Goal: Task Accomplishment & Management: Complete application form

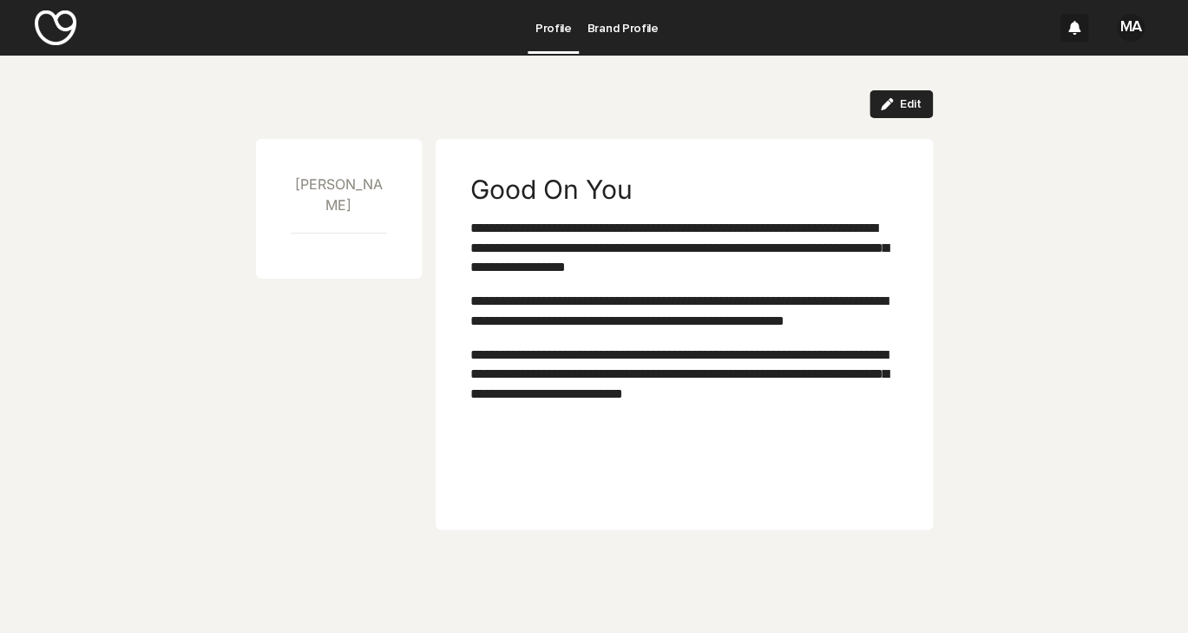
click at [620, 30] on p "Brand Profile" at bounding box center [622, 18] width 71 height 36
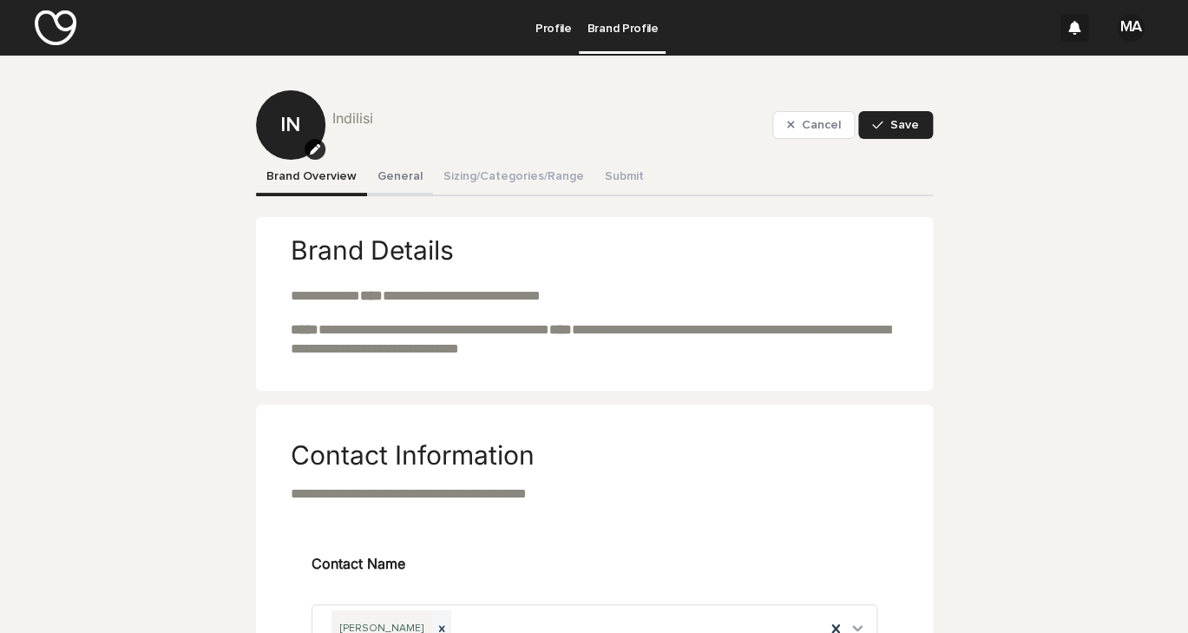
click at [411, 174] on button "General" at bounding box center [400, 178] width 66 height 36
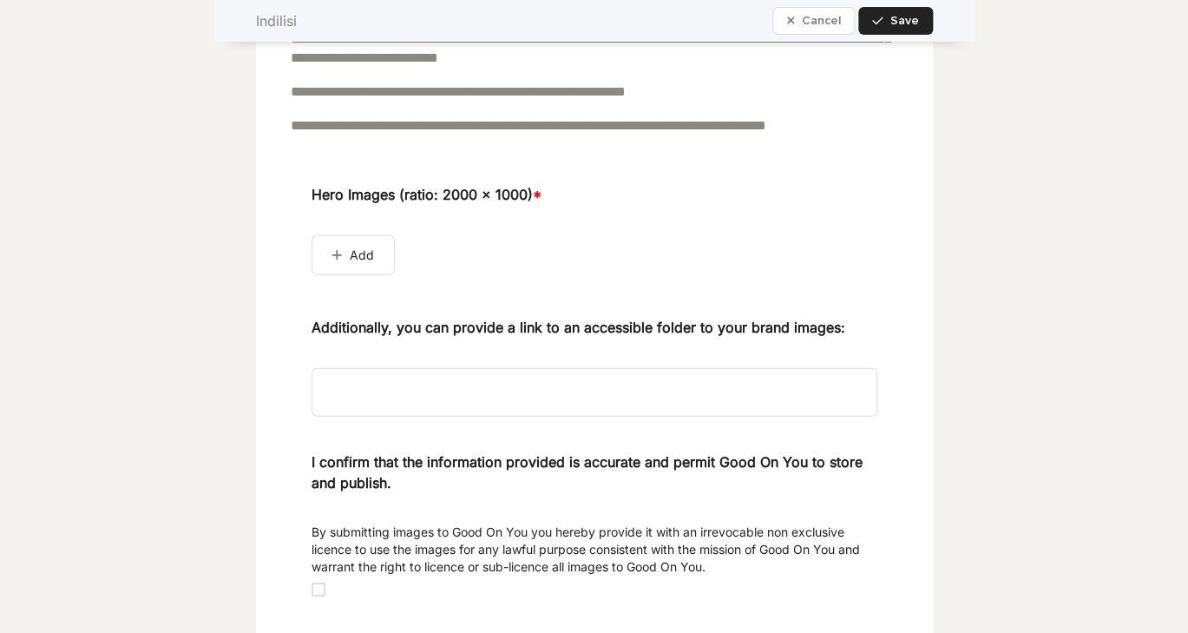
scroll to position [1530, 0]
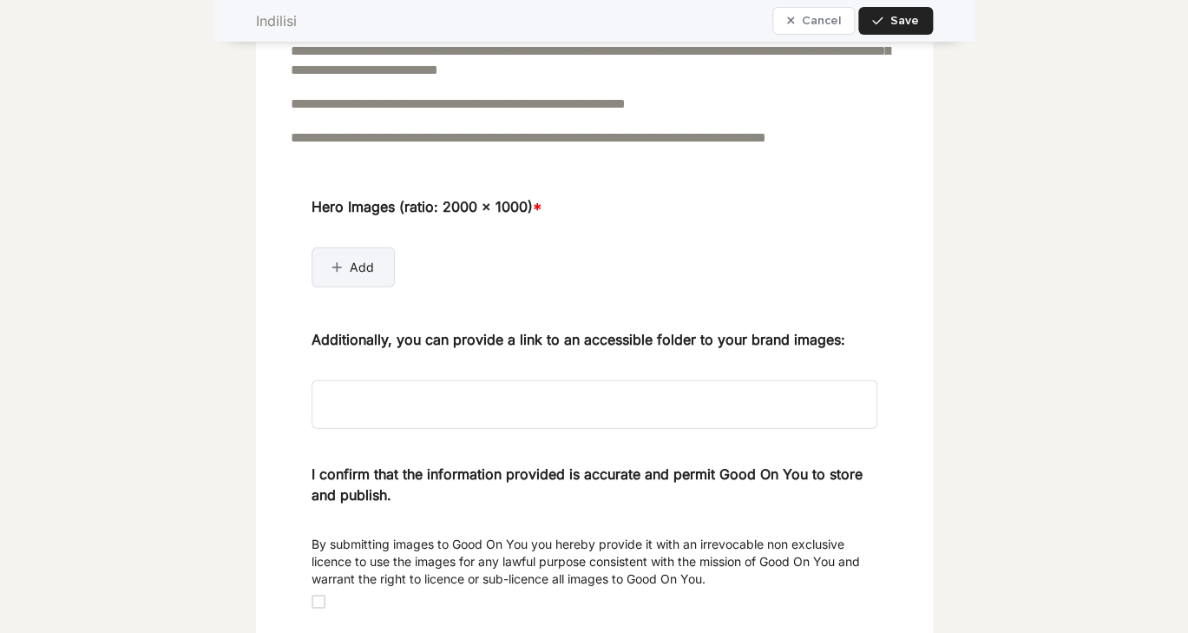
click at [359, 276] on span "Add" at bounding box center [362, 267] width 24 height 17
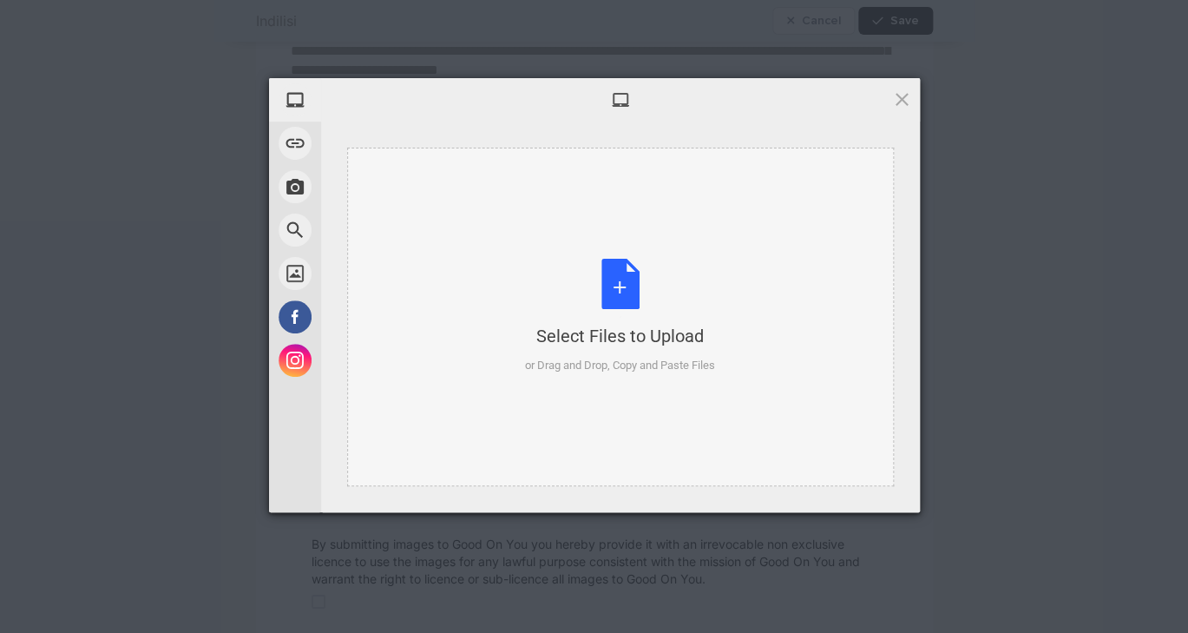
click at [625, 311] on div "Select Files to Upload or Drag and Drop, Copy and Paste Files" at bounding box center [620, 316] width 190 height 115
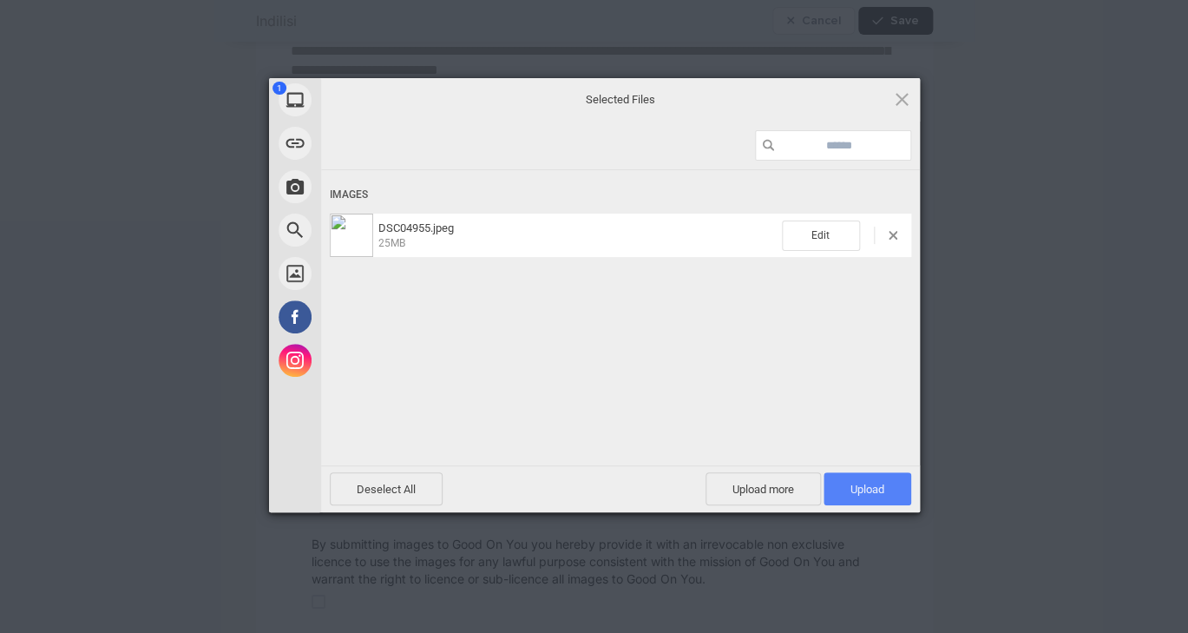
click at [876, 492] on span "Upload 1" at bounding box center [868, 489] width 34 height 13
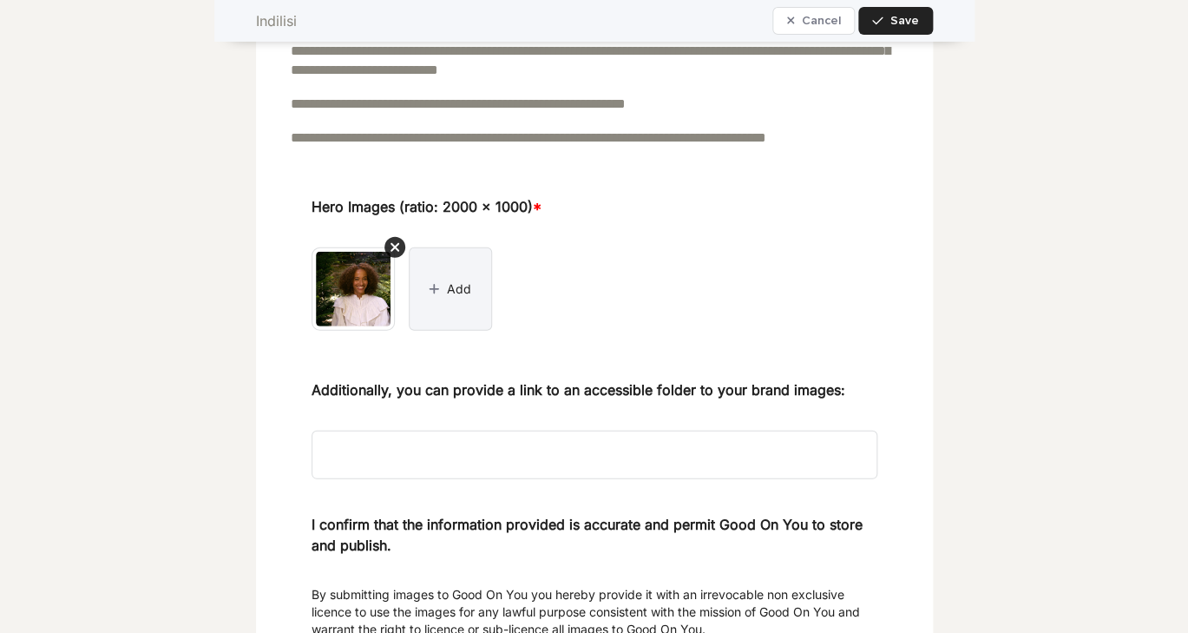
click at [457, 331] on button "Add" at bounding box center [450, 288] width 83 height 83
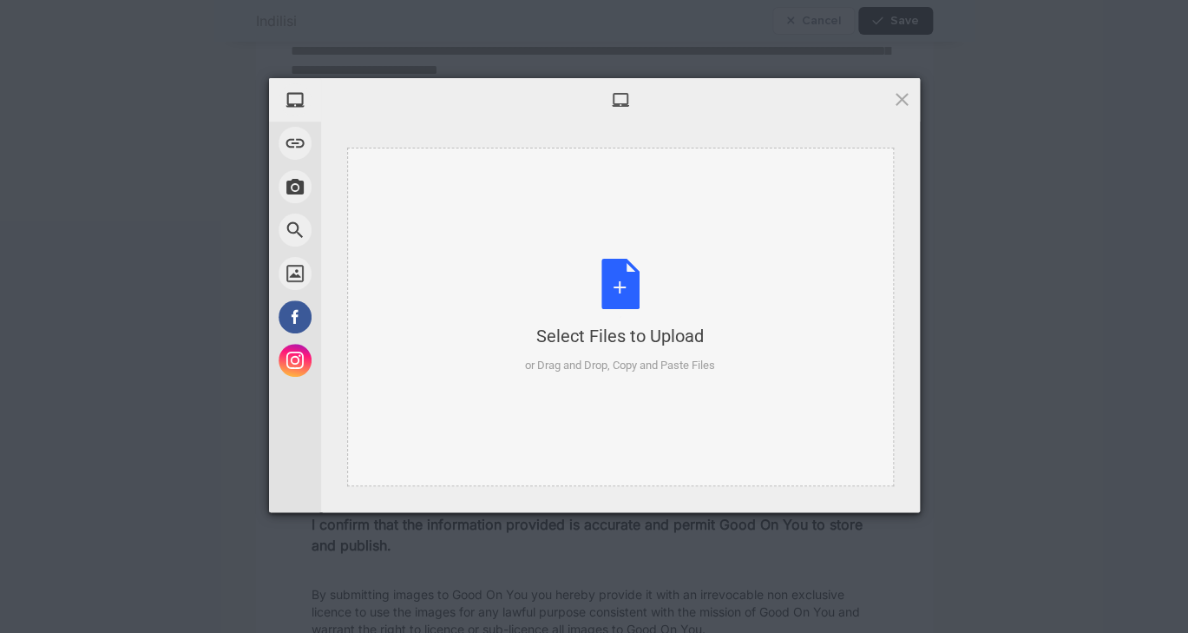
click at [532, 317] on div "Select Files to Upload or Drag and Drop, Copy and Paste Files" at bounding box center [620, 316] width 190 height 115
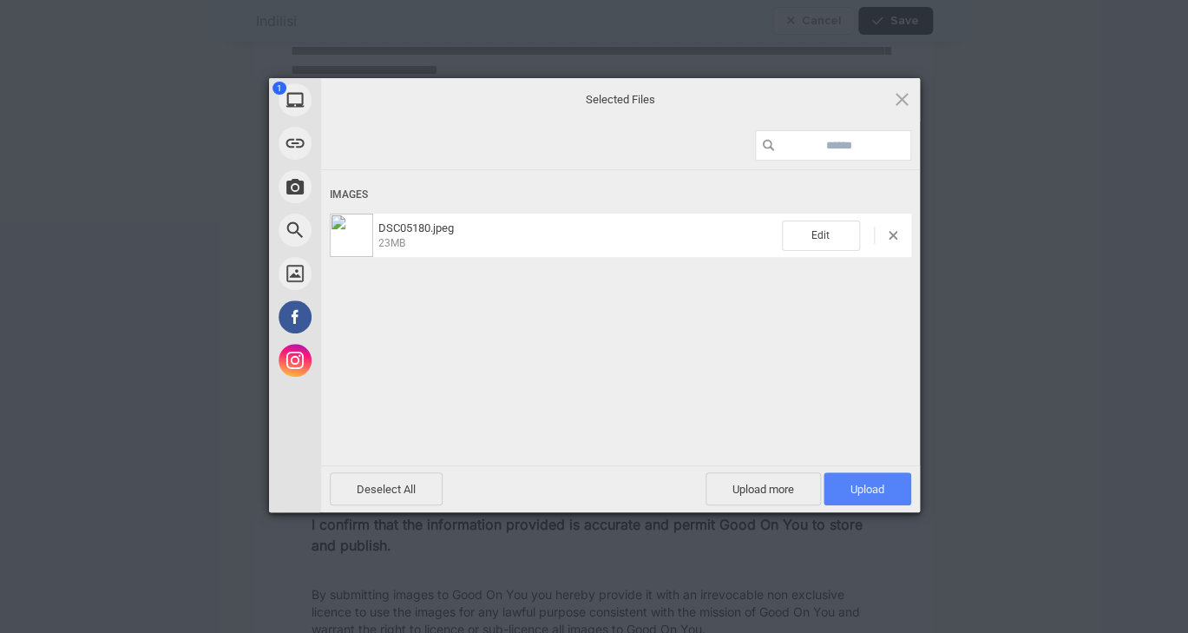
click at [880, 487] on span "Upload 1" at bounding box center [868, 489] width 34 height 13
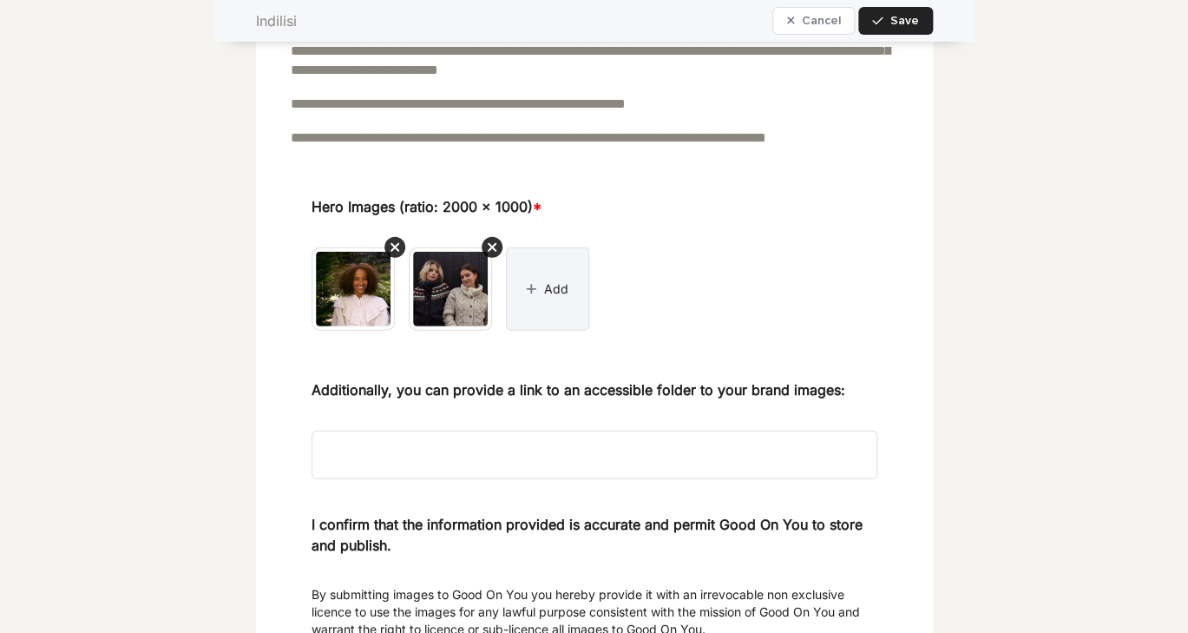
click at [555, 331] on button "Add" at bounding box center [547, 288] width 83 height 83
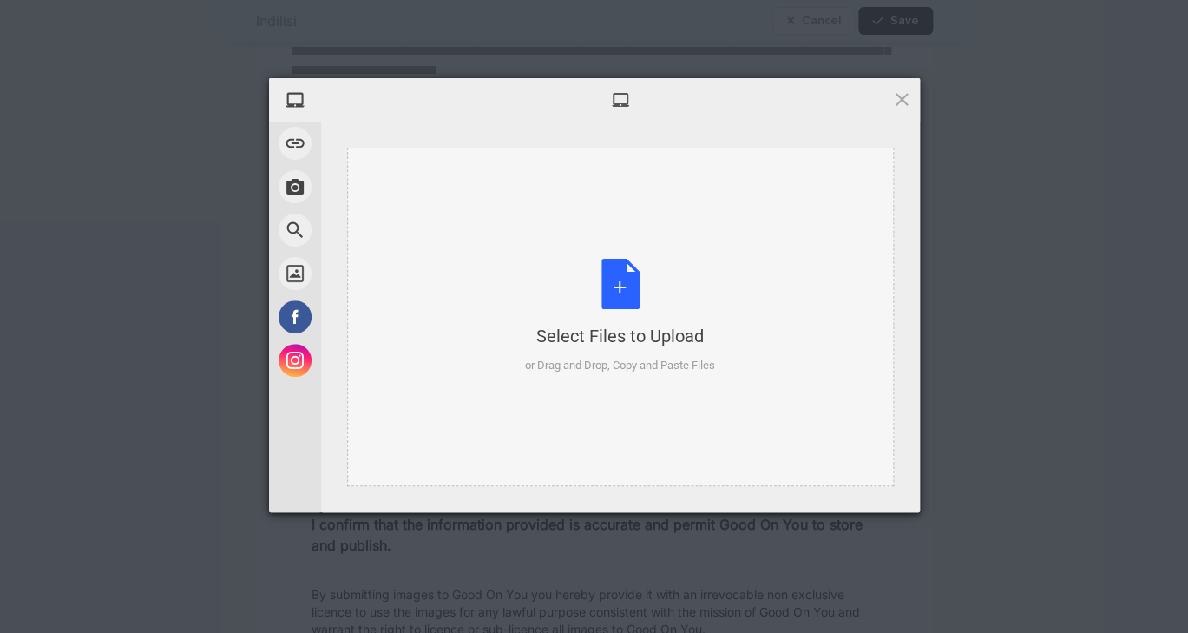
click at [632, 319] on div "Select Files to Upload or Drag and Drop, Copy and Paste Files" at bounding box center [620, 316] width 190 height 115
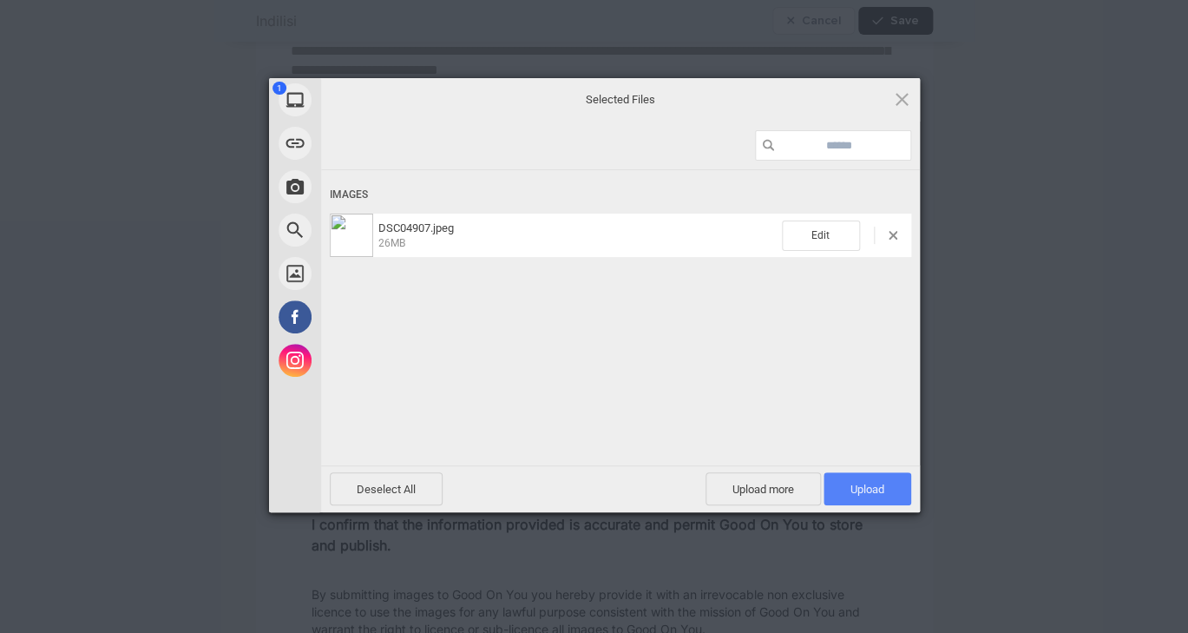
click at [890, 492] on span "Upload 1" at bounding box center [868, 488] width 88 height 33
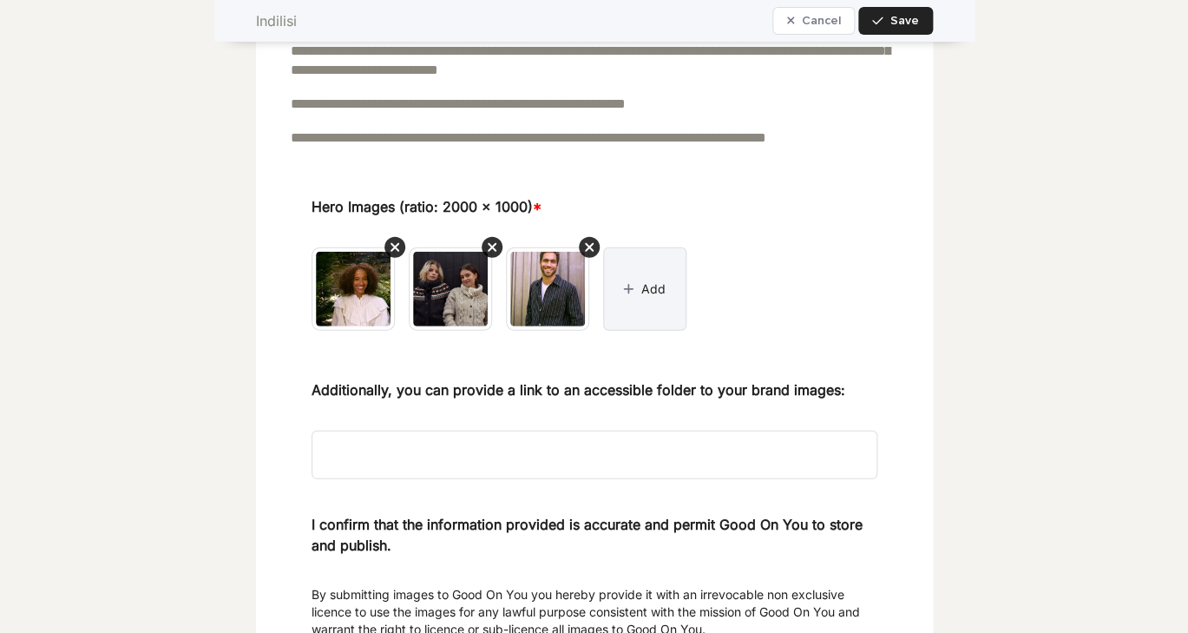
click at [642, 298] on span "Add" at bounding box center [653, 288] width 24 height 17
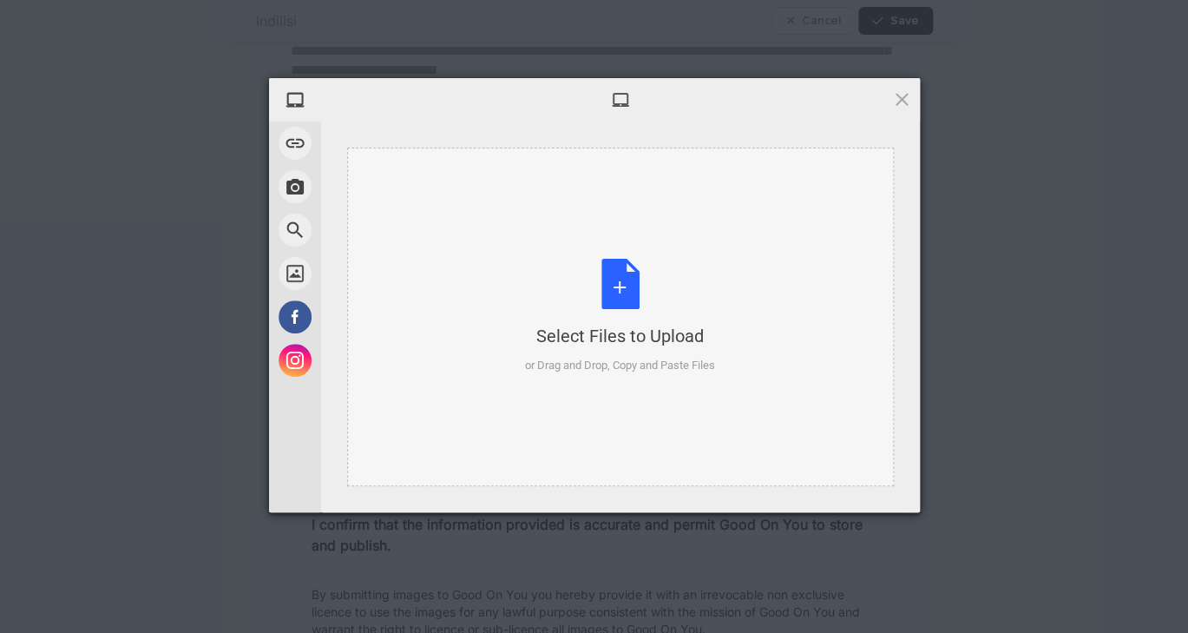
click at [594, 289] on div "Select Files to Upload or Drag and Drop, Copy and Paste Files" at bounding box center [620, 316] width 190 height 115
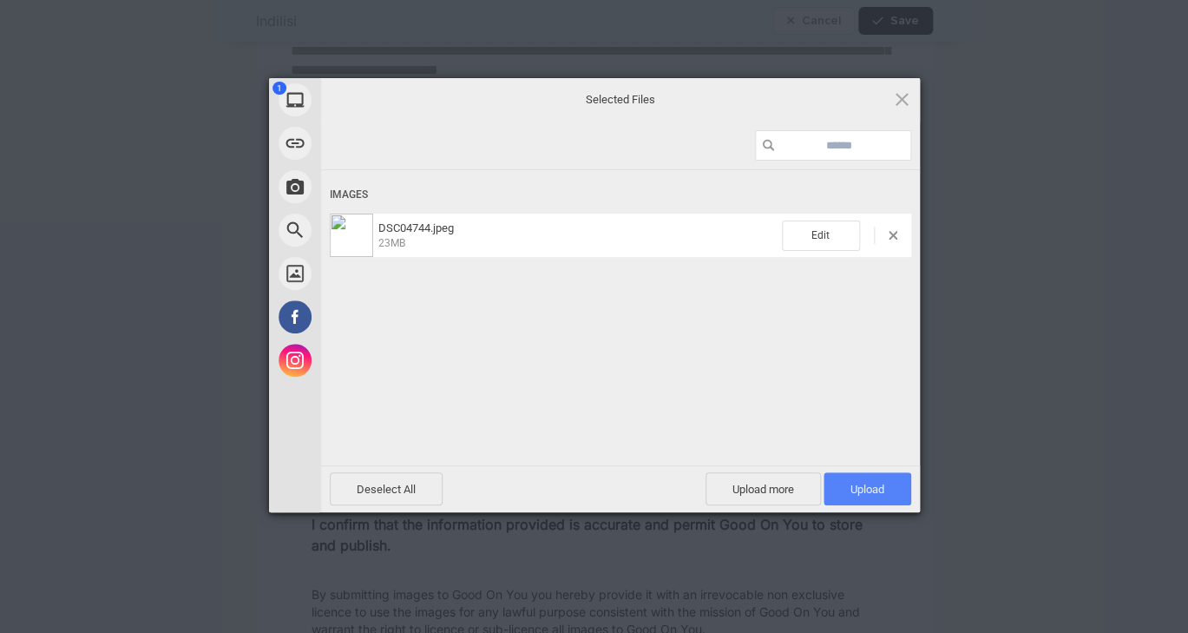
click at [877, 489] on span "Upload 1" at bounding box center [868, 489] width 34 height 13
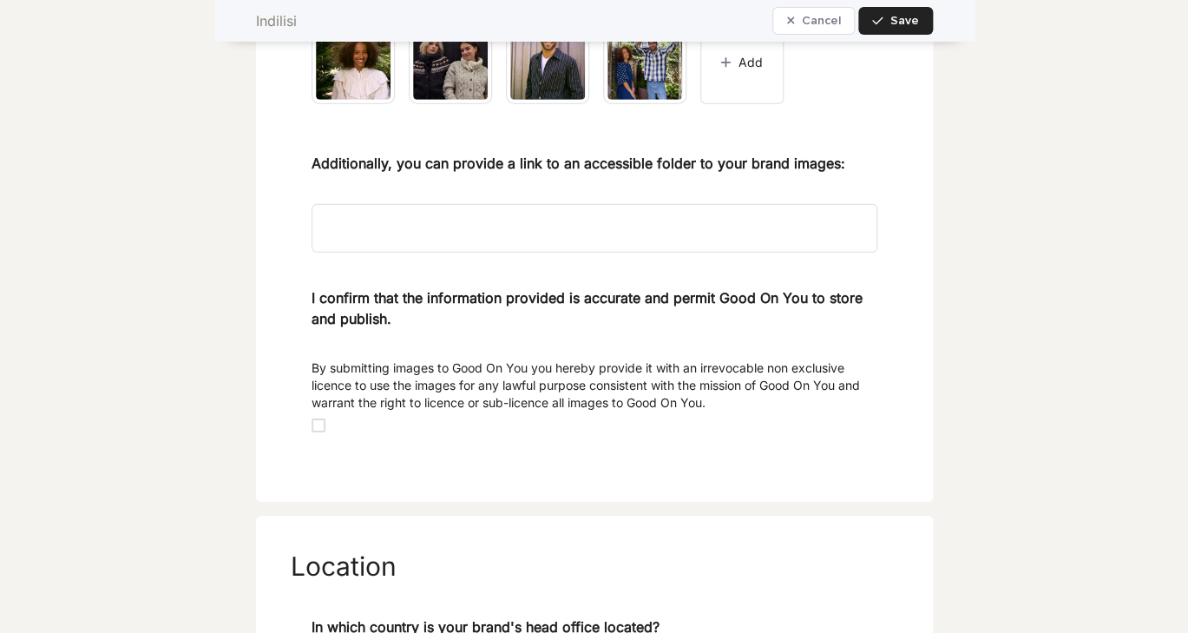
scroll to position [1775, 0]
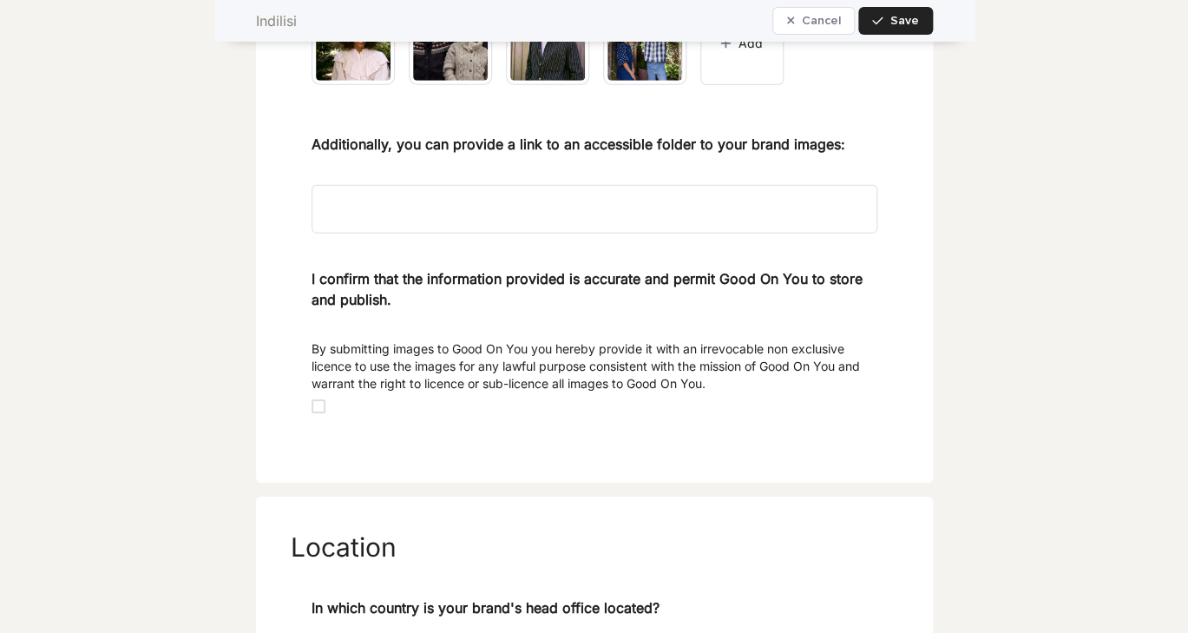
click at [321, 413] on span at bounding box center [319, 406] width 14 height 14
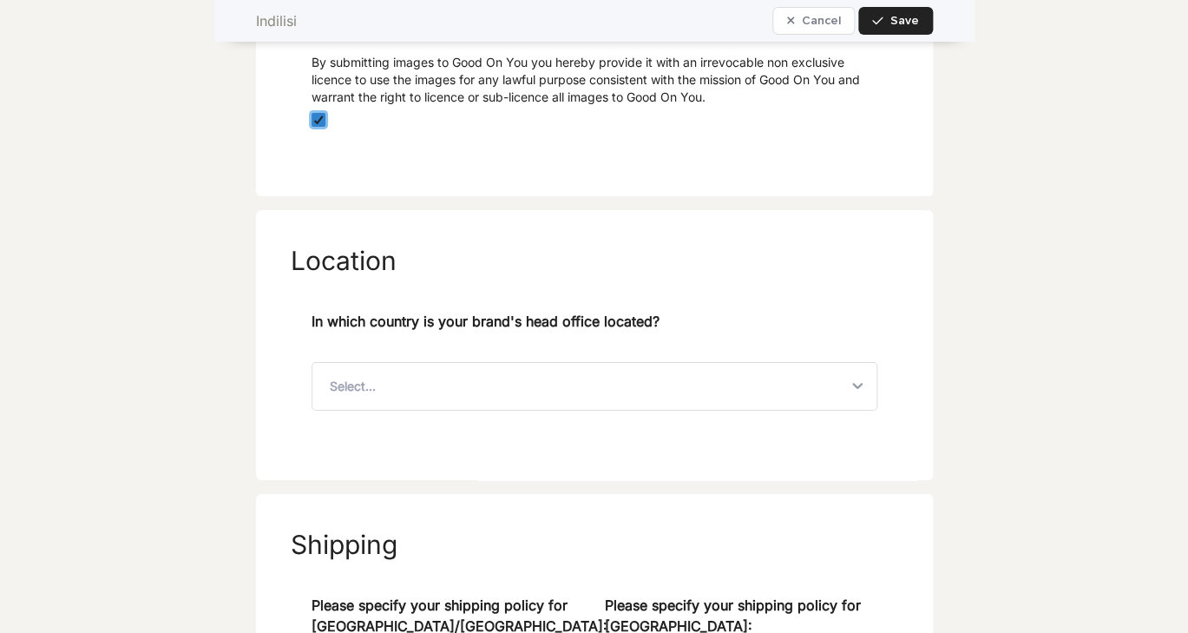
scroll to position [2080, 0]
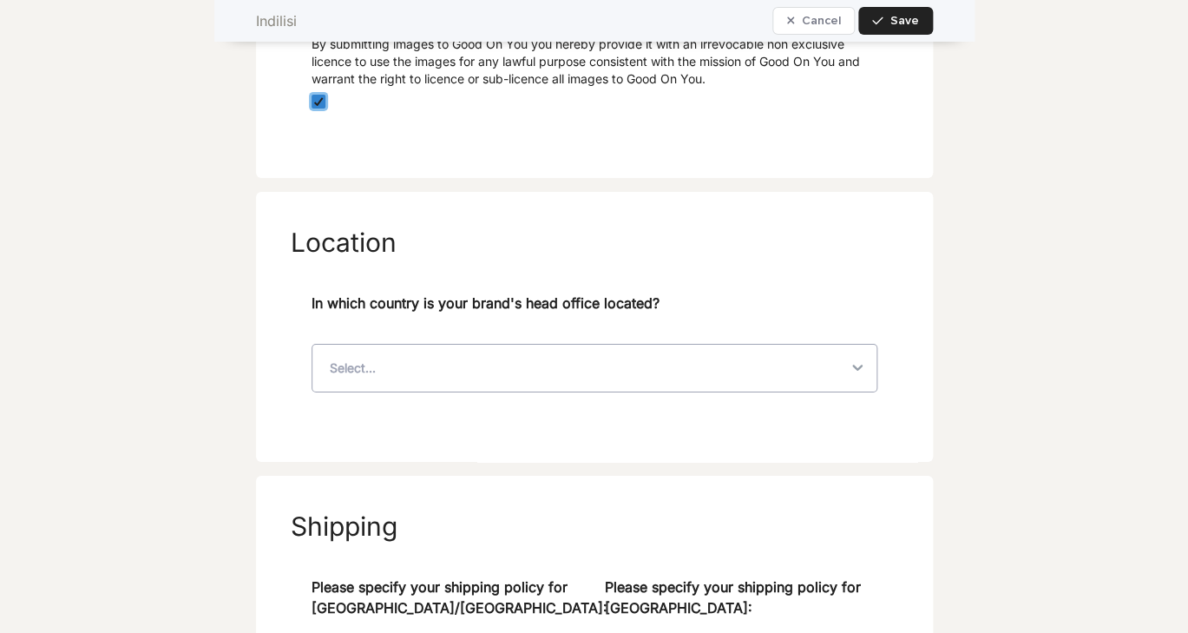
click at [443, 381] on div "Select..." at bounding box center [579, 368] width 534 height 47
click at [386, 391] on div "Select..." at bounding box center [579, 368] width 534 height 47
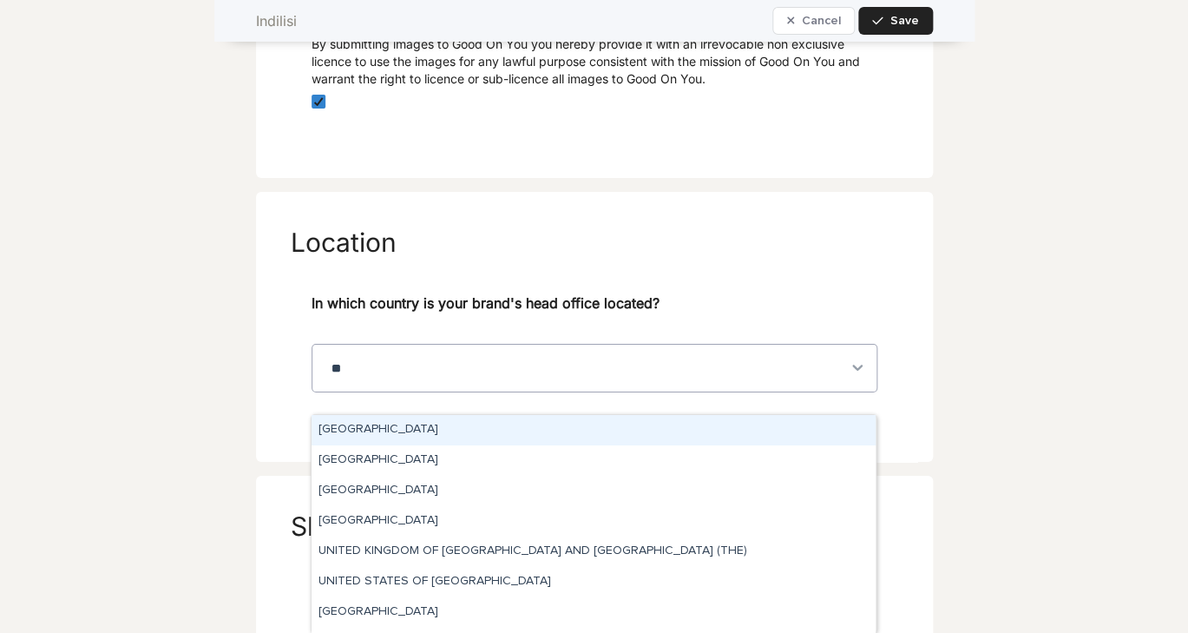
type input "***"
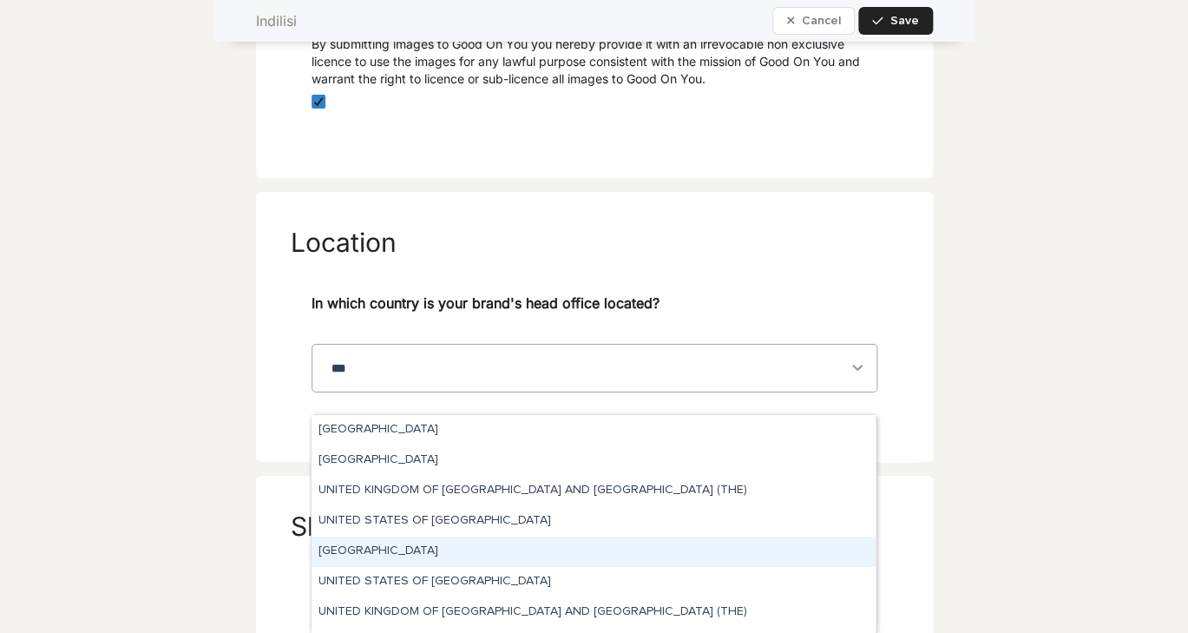
drag, startPoint x: 409, startPoint y: 536, endPoint x: 410, endPoint y: 547, distance: 10.5
click at [410, 547] on div "[GEOGRAPHIC_DATA]" at bounding box center [594, 551] width 564 height 30
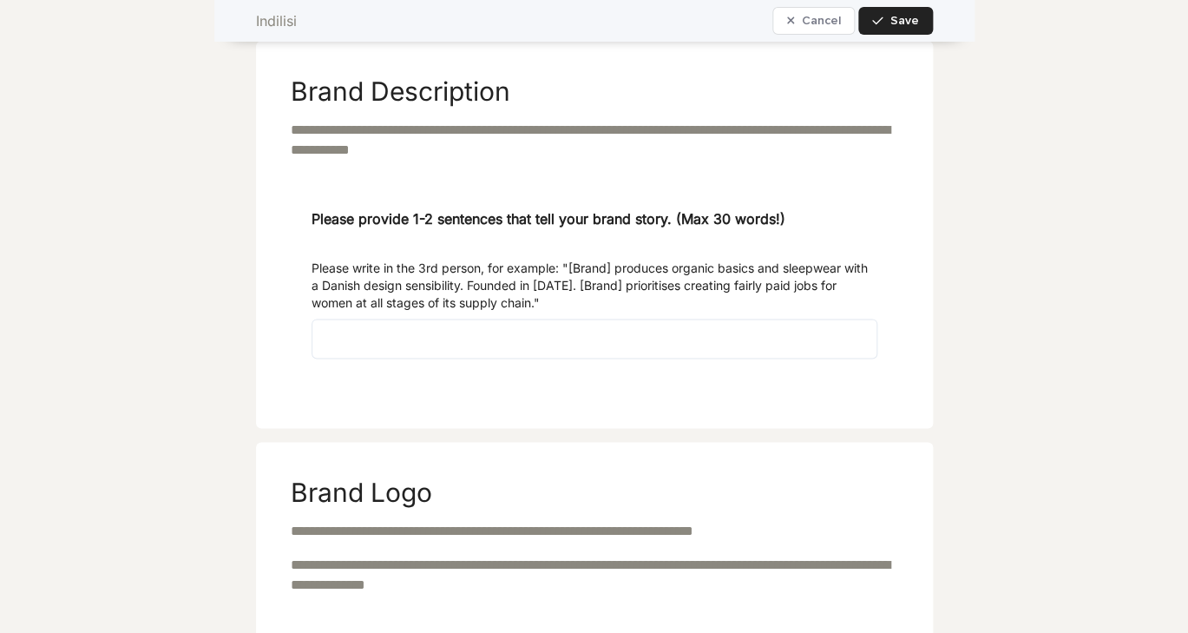
scroll to position [588, 0]
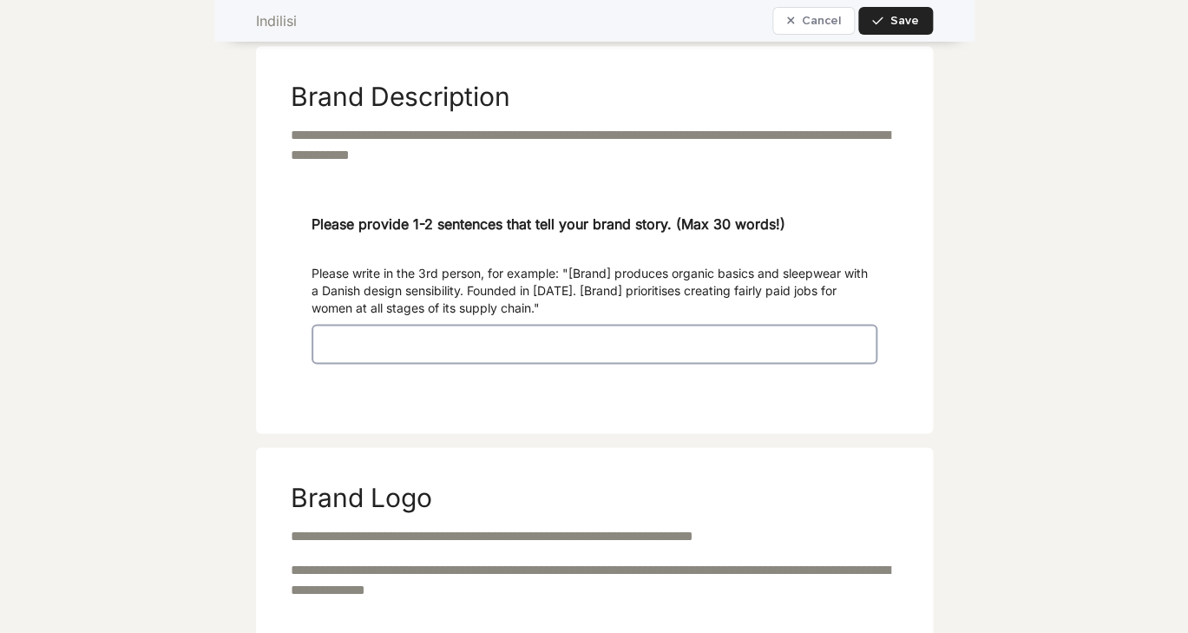
click at [380, 360] on textarea at bounding box center [595, 344] width 566 height 40
paste textarea "**********"
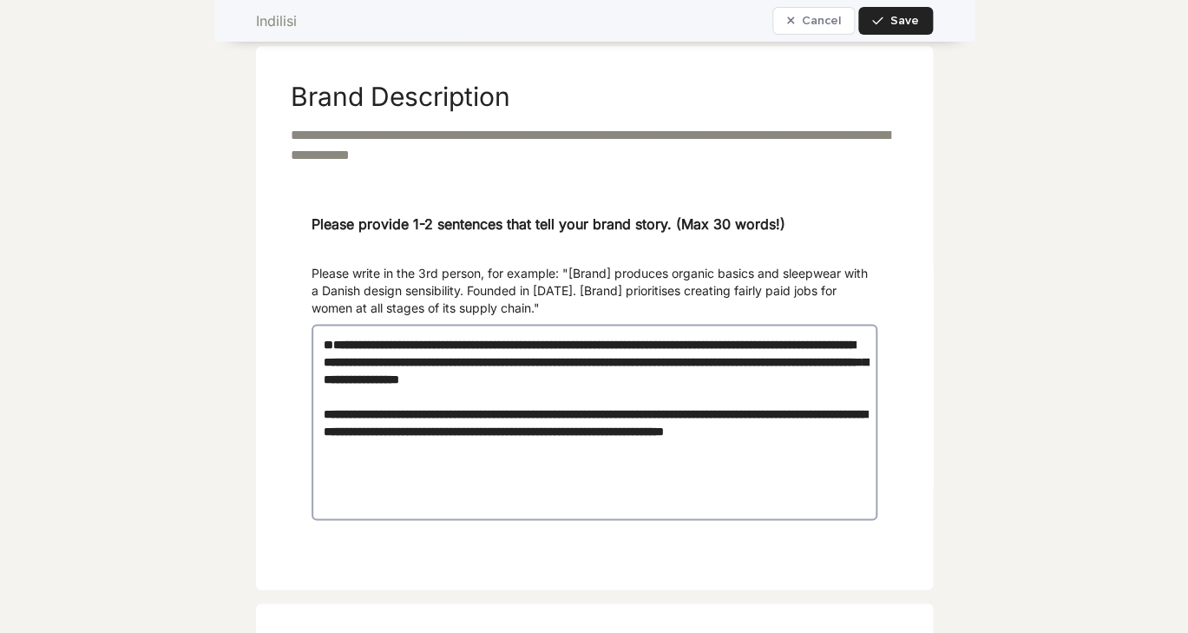
click at [324, 397] on textarea "**********" at bounding box center [595, 422] width 566 height 196
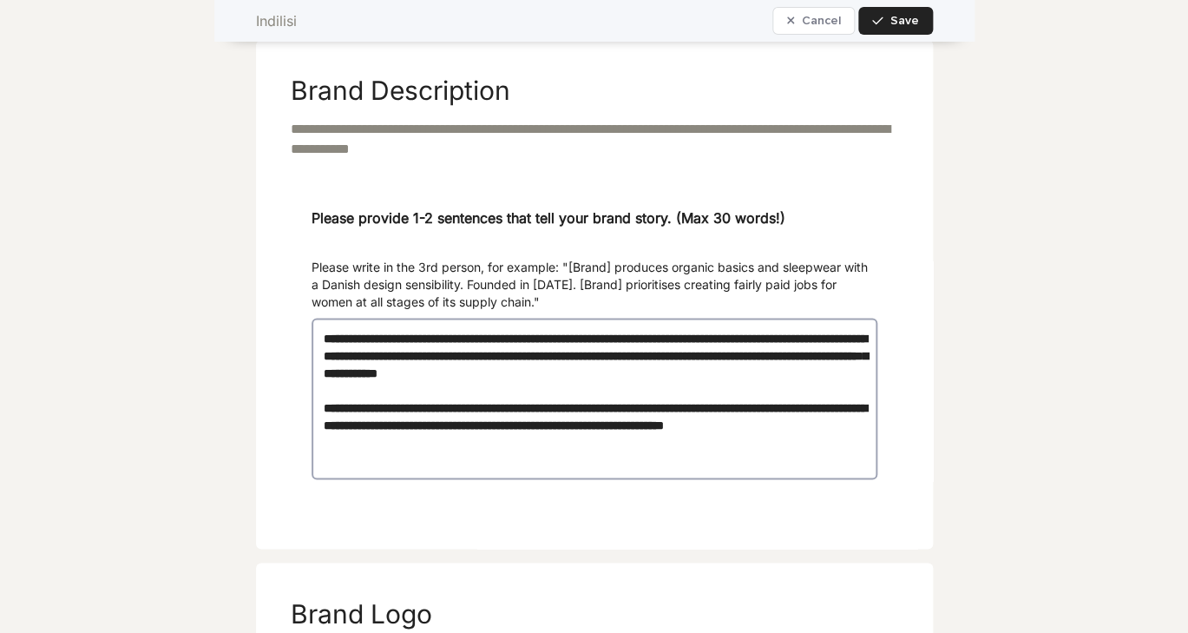
scroll to position [601, 0]
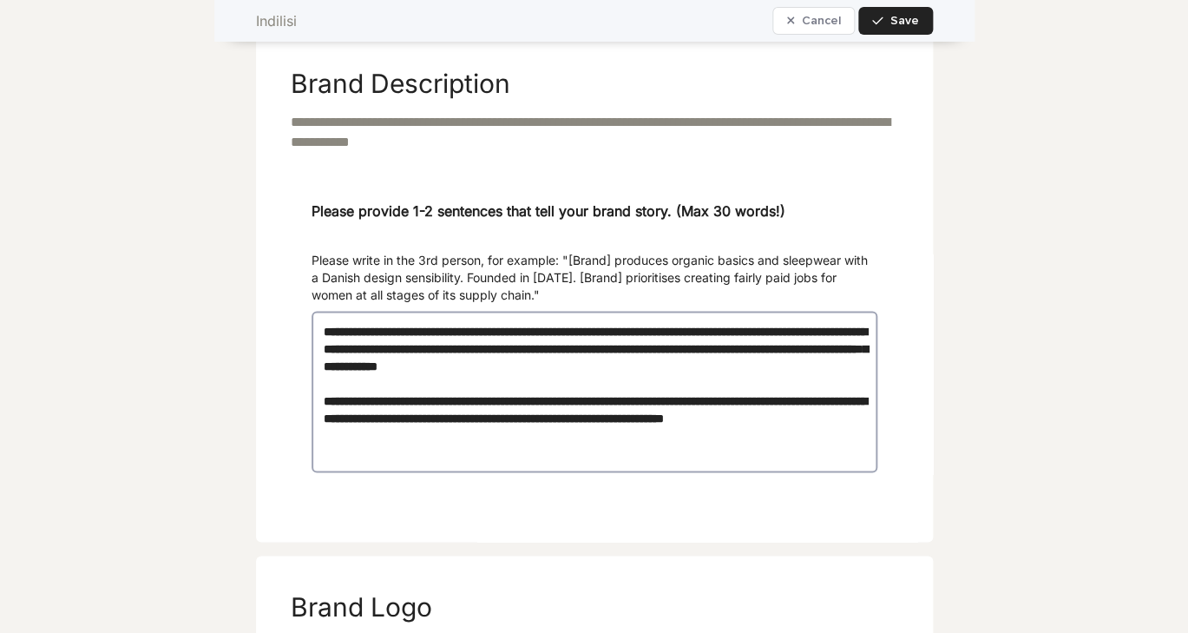
drag, startPoint x: 534, startPoint y: 461, endPoint x: 763, endPoint y: 372, distance: 246.0
click at [763, 372] on textarea "**********" at bounding box center [595, 391] width 566 height 161
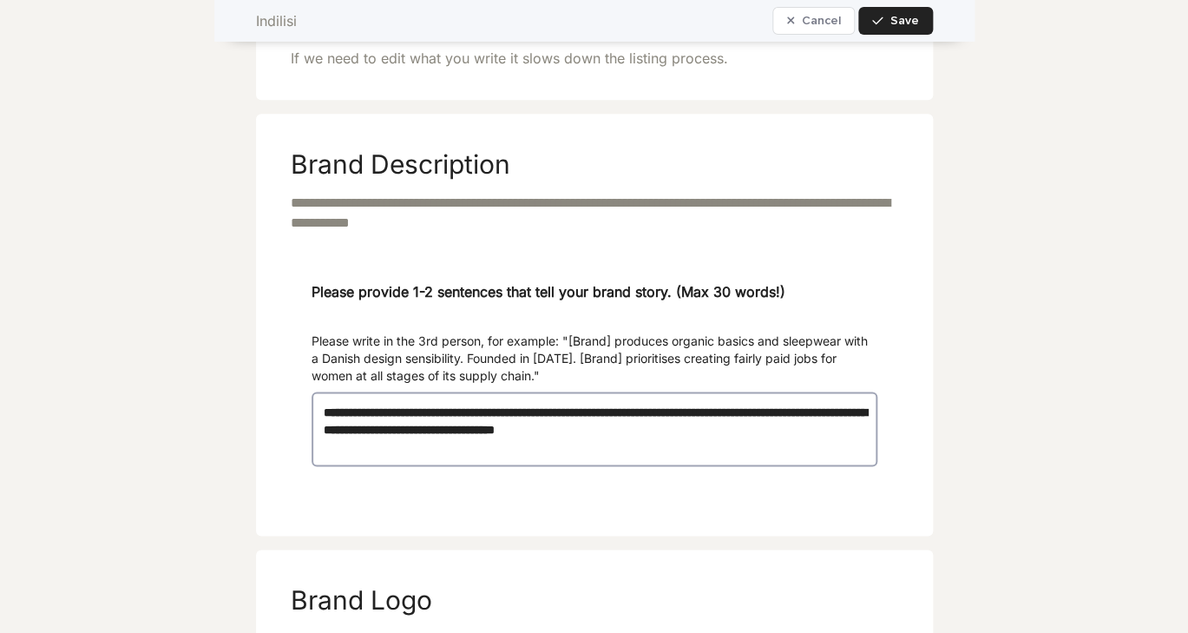
scroll to position [525, 0]
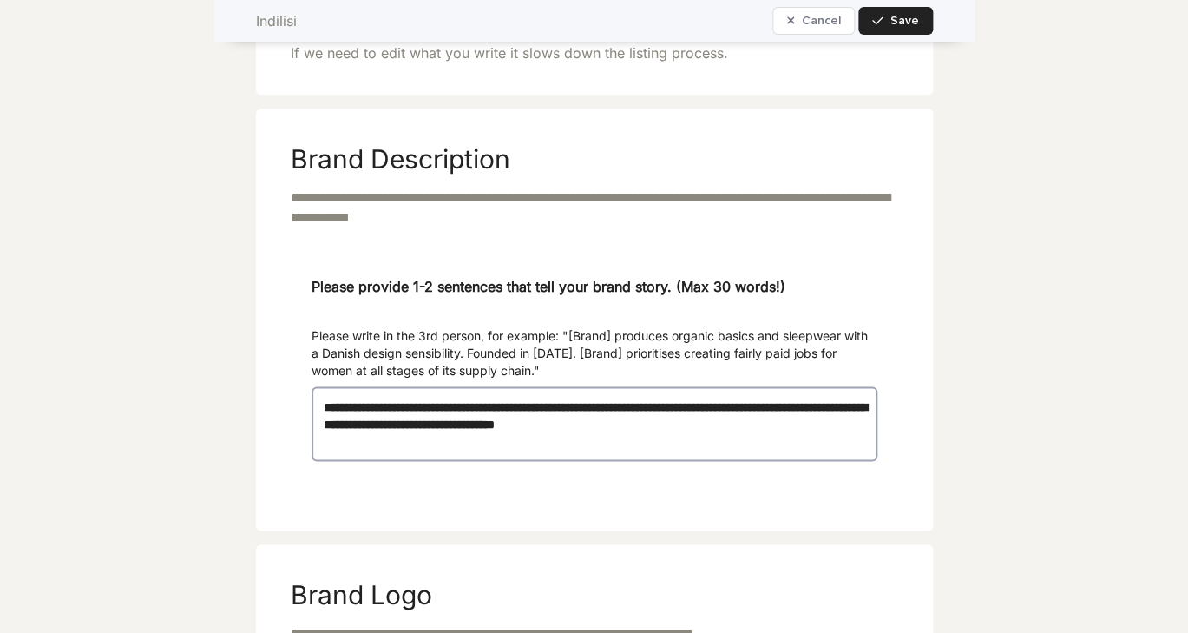
click at [350, 461] on textarea "**********" at bounding box center [595, 423] width 566 height 75
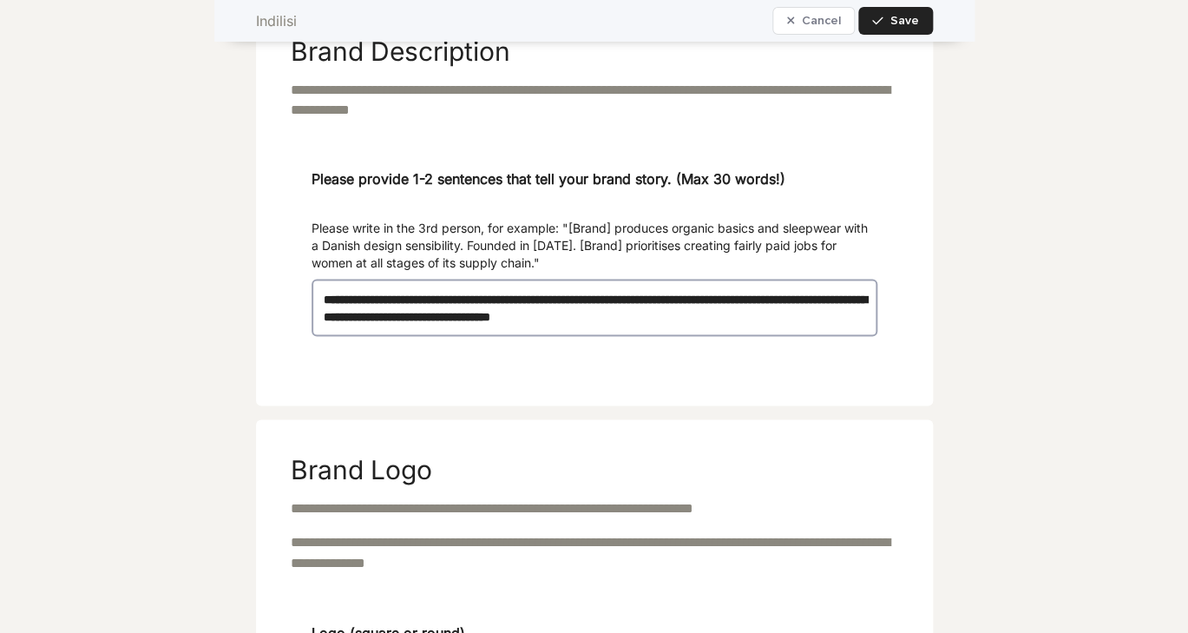
scroll to position [639, 0]
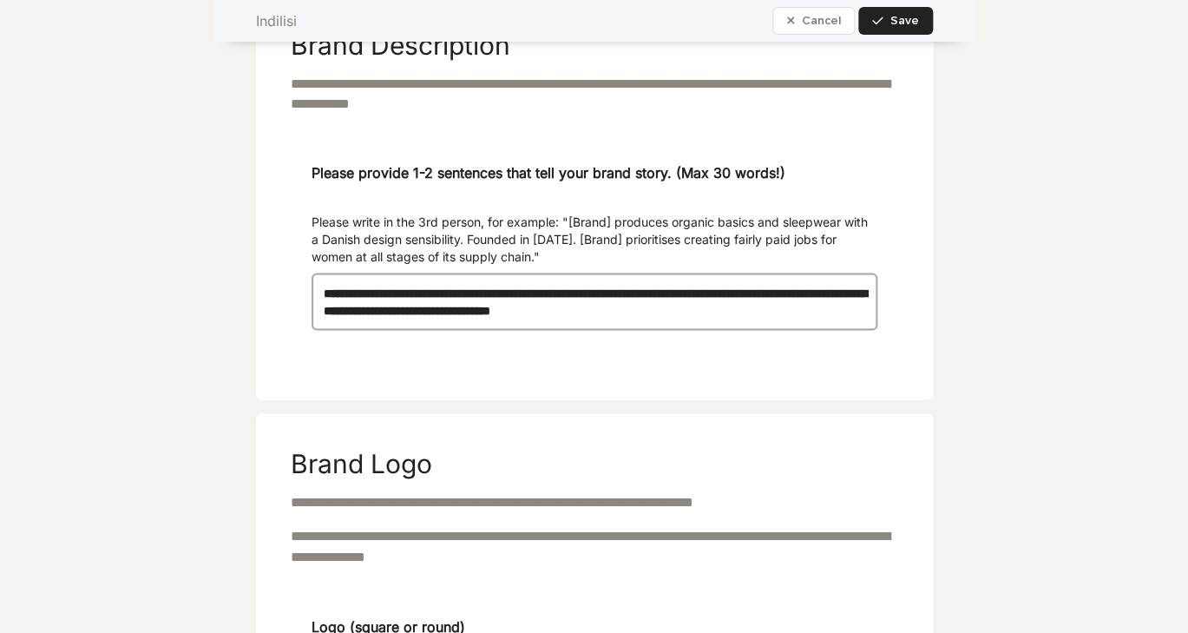
type textarea "**********"
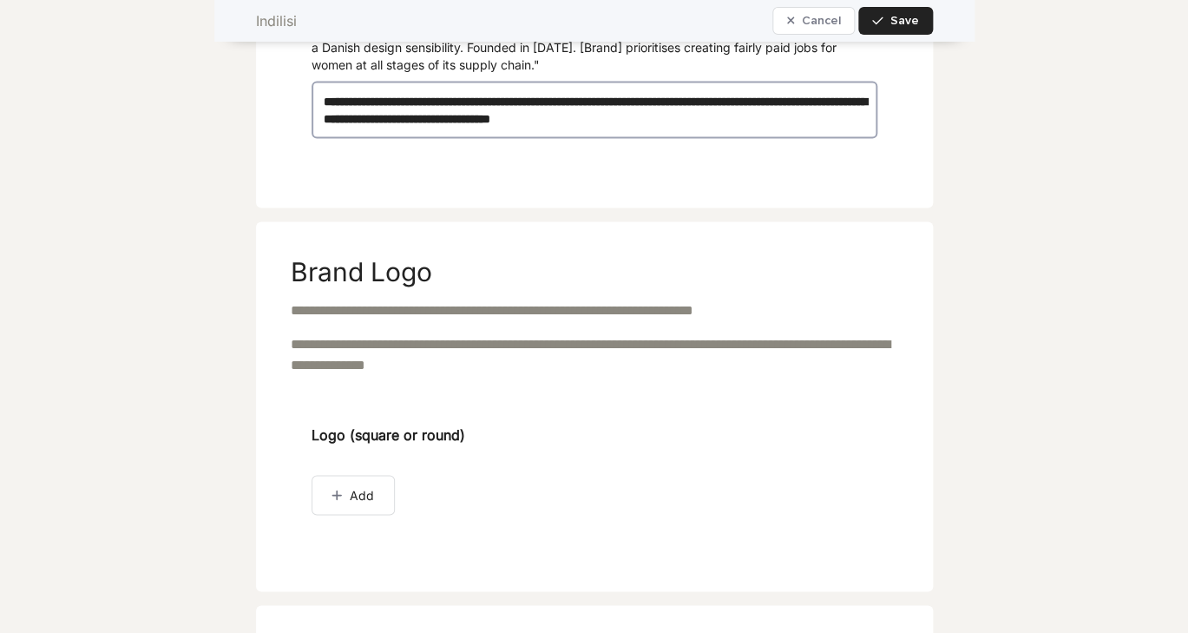
scroll to position [880, 0]
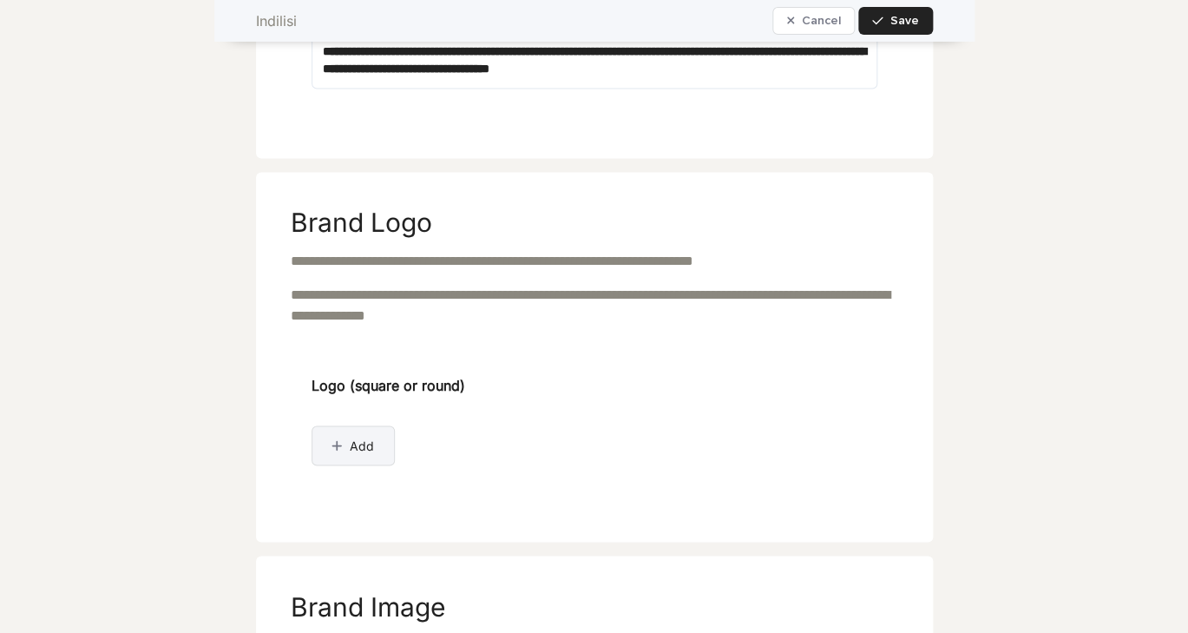
click at [359, 454] on span "Add" at bounding box center [362, 445] width 24 height 17
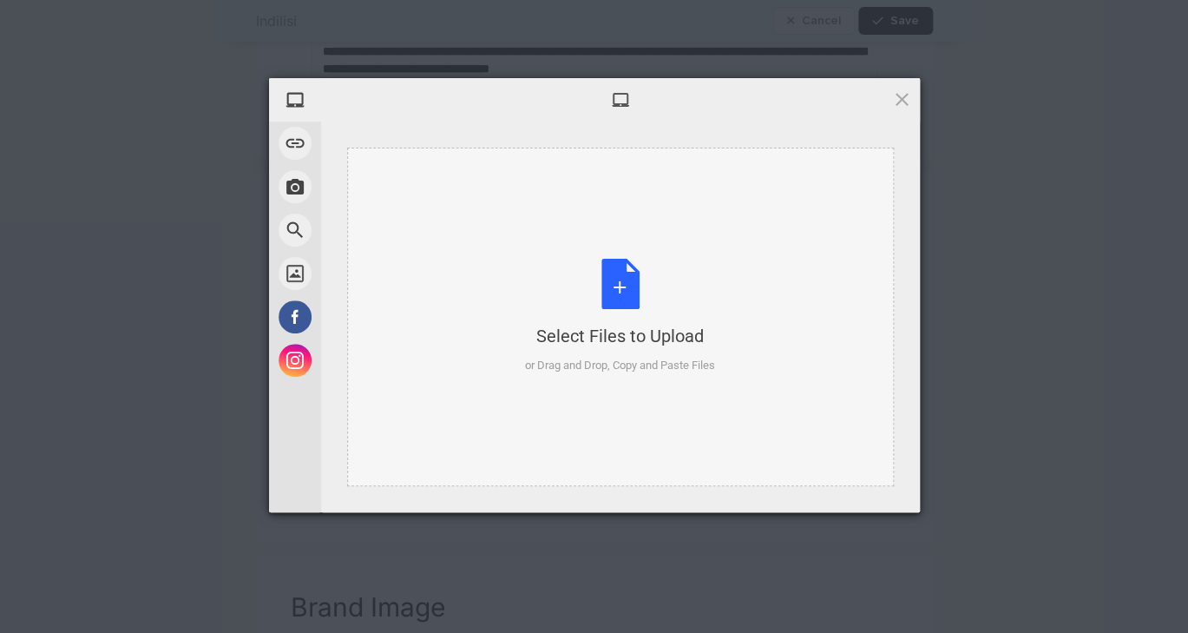
click at [626, 299] on div "Select Files to Upload or Drag and Drop, Copy and Paste Files" at bounding box center [620, 316] width 190 height 115
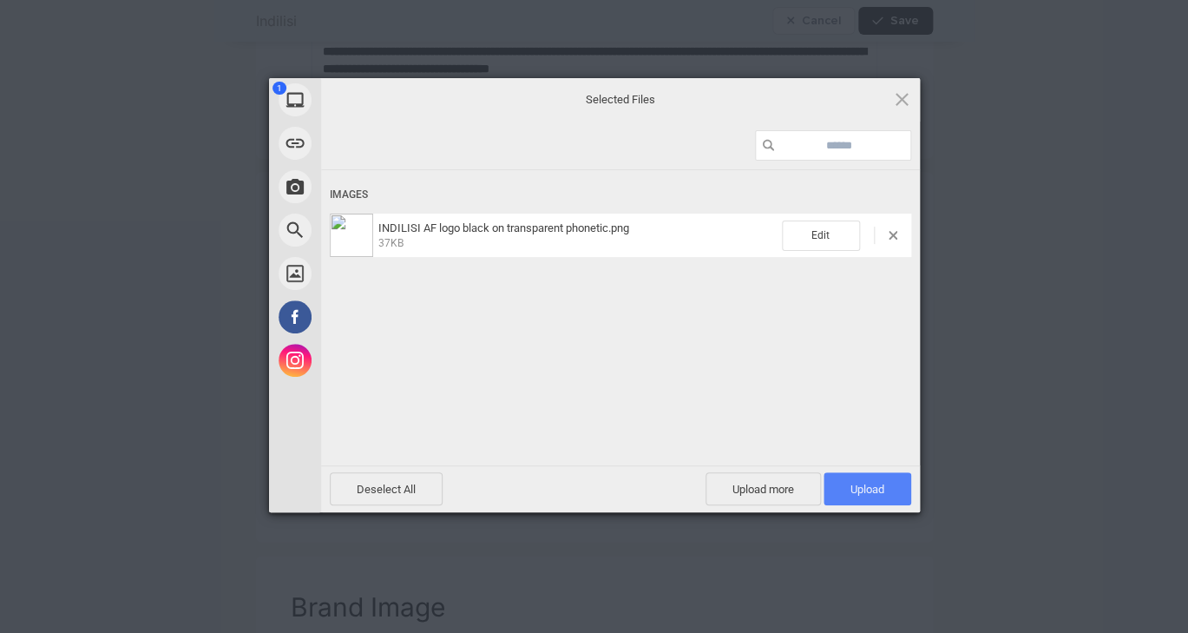
click at [870, 493] on span "Upload 1" at bounding box center [868, 489] width 34 height 13
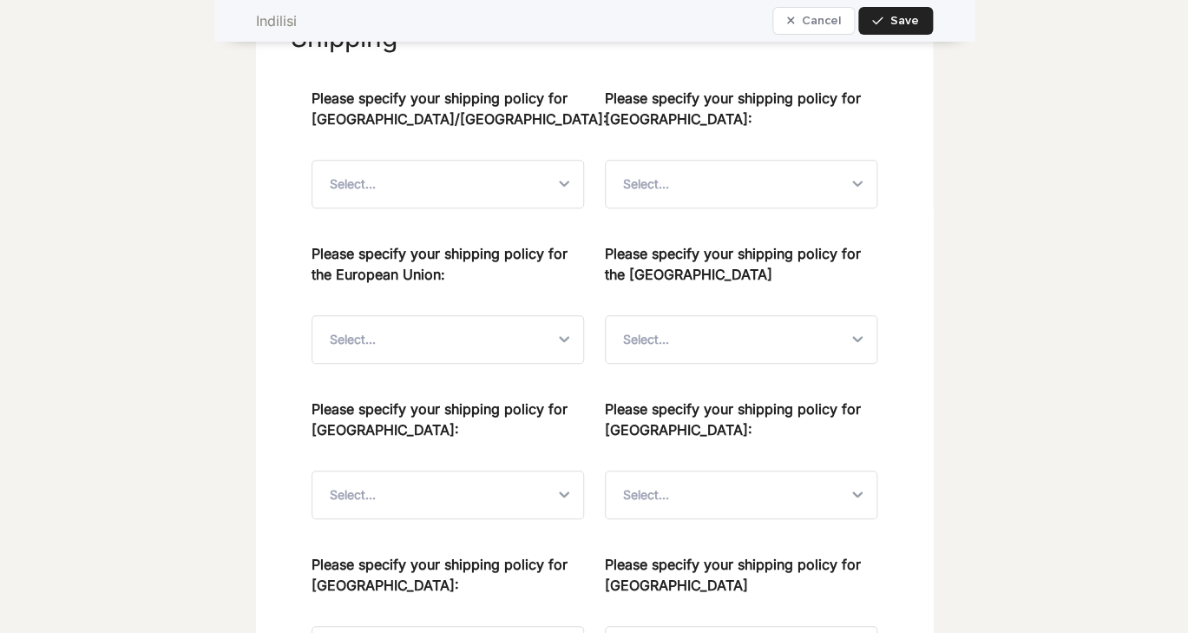
scroll to position [2637, 0]
click at [806, 361] on div "Select..." at bounding box center [726, 338] width 240 height 47
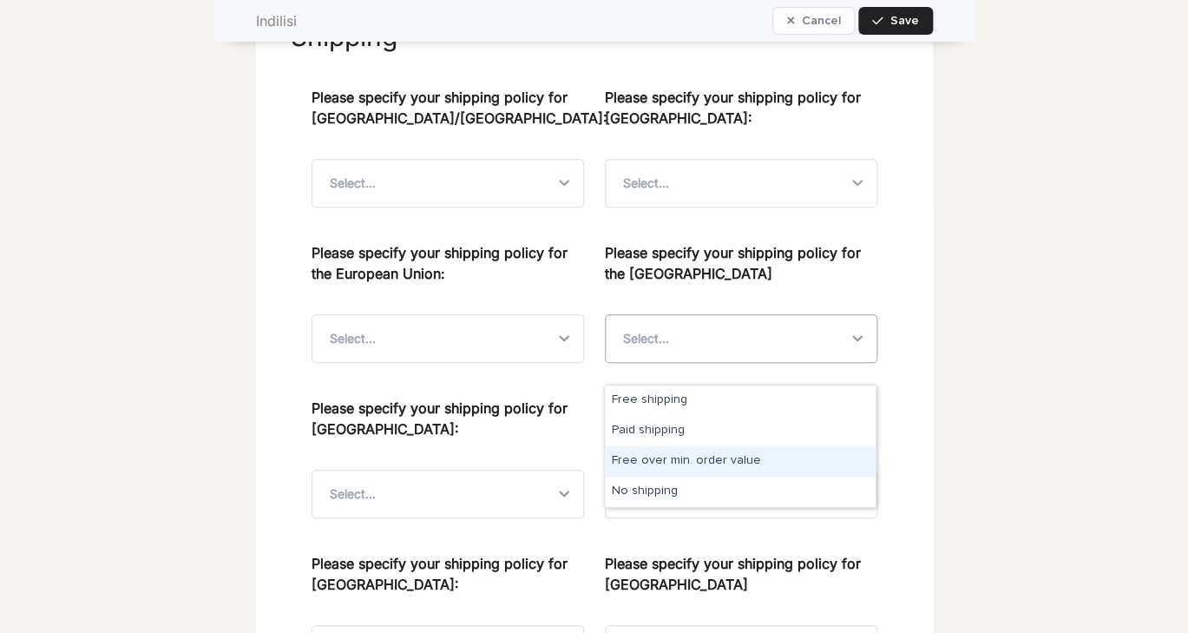
click at [727, 465] on div "Free over min. order value" at bounding box center [740, 461] width 271 height 30
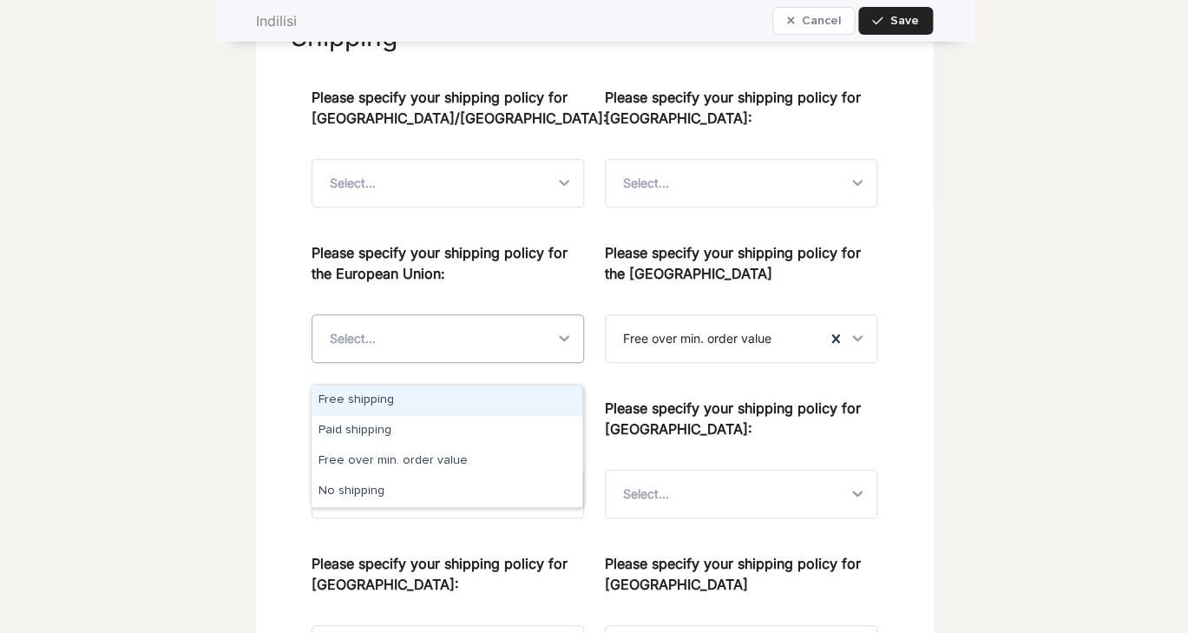
click at [556, 346] on icon at bounding box center [564, 337] width 17 height 17
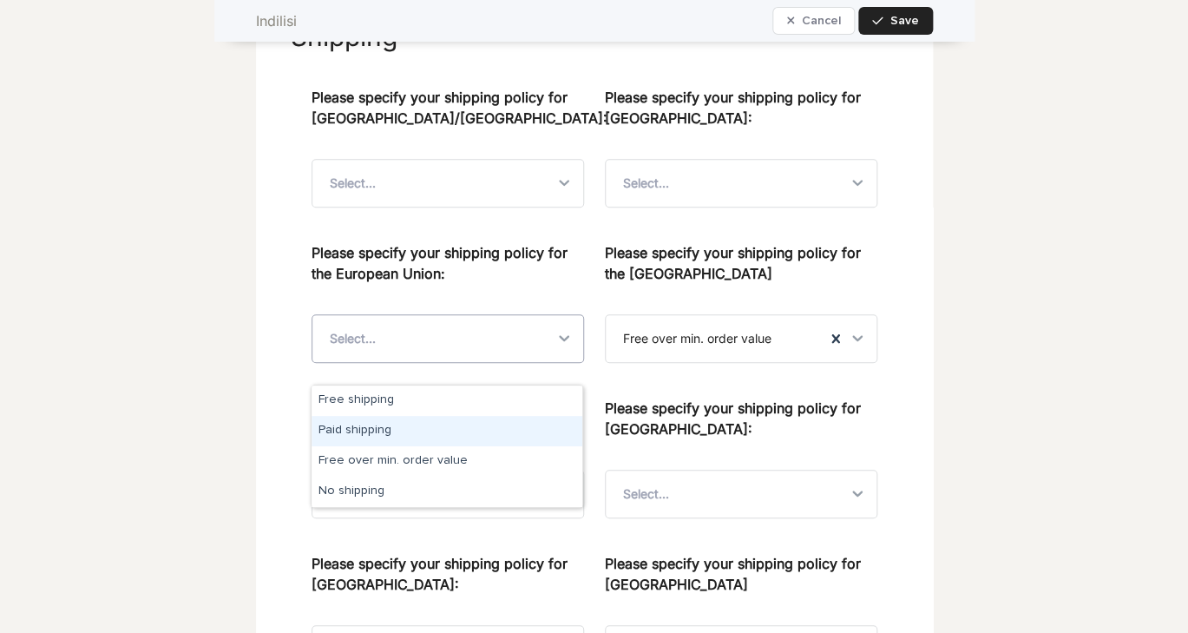
click at [400, 433] on div "Paid shipping" at bounding box center [447, 431] width 271 height 30
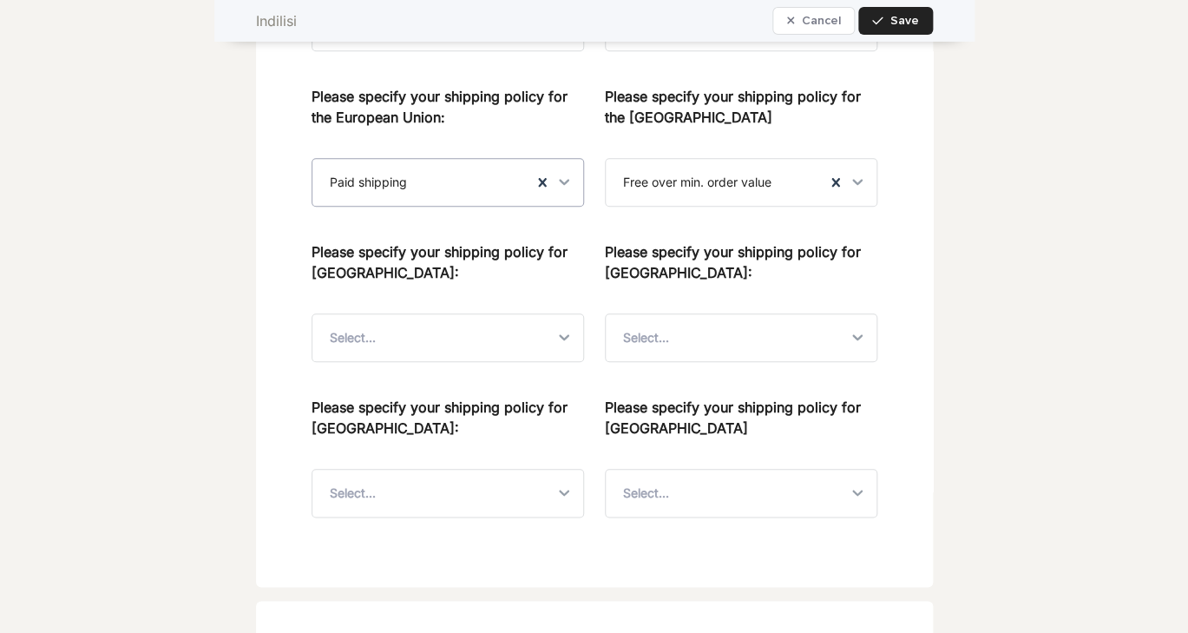
scroll to position [2806, 0]
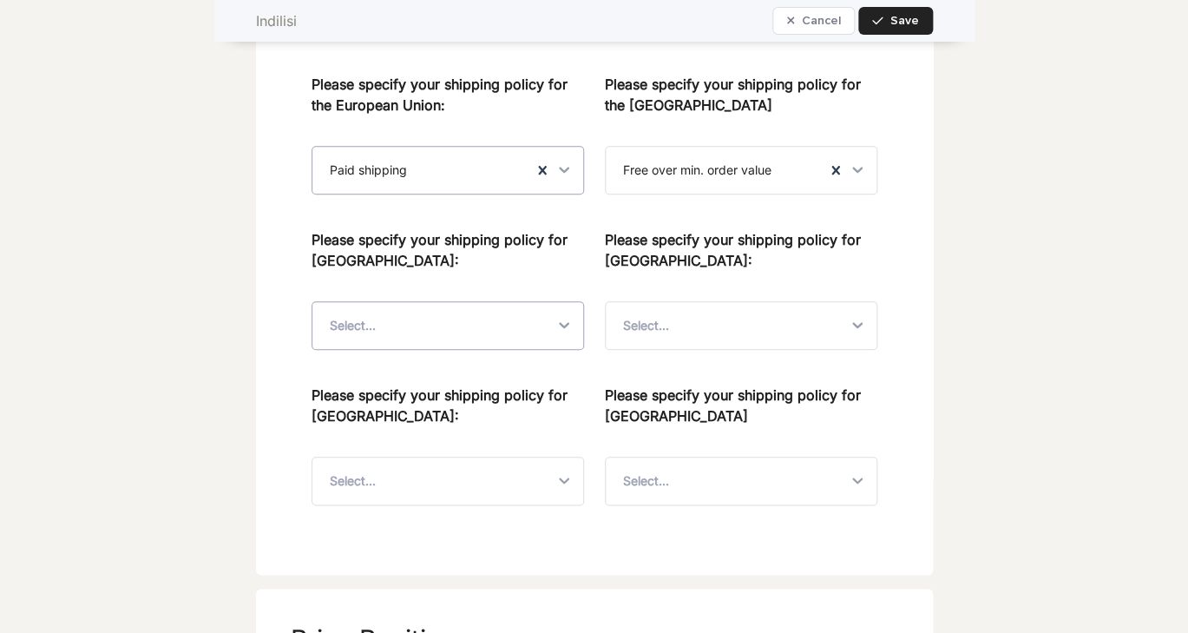
click at [483, 349] on div "Select..." at bounding box center [432, 325] width 240 height 47
click at [499, 294] on span "Please specify your shipping policy for [GEOGRAPHIC_DATA]:" at bounding box center [448, 261] width 273 height 65
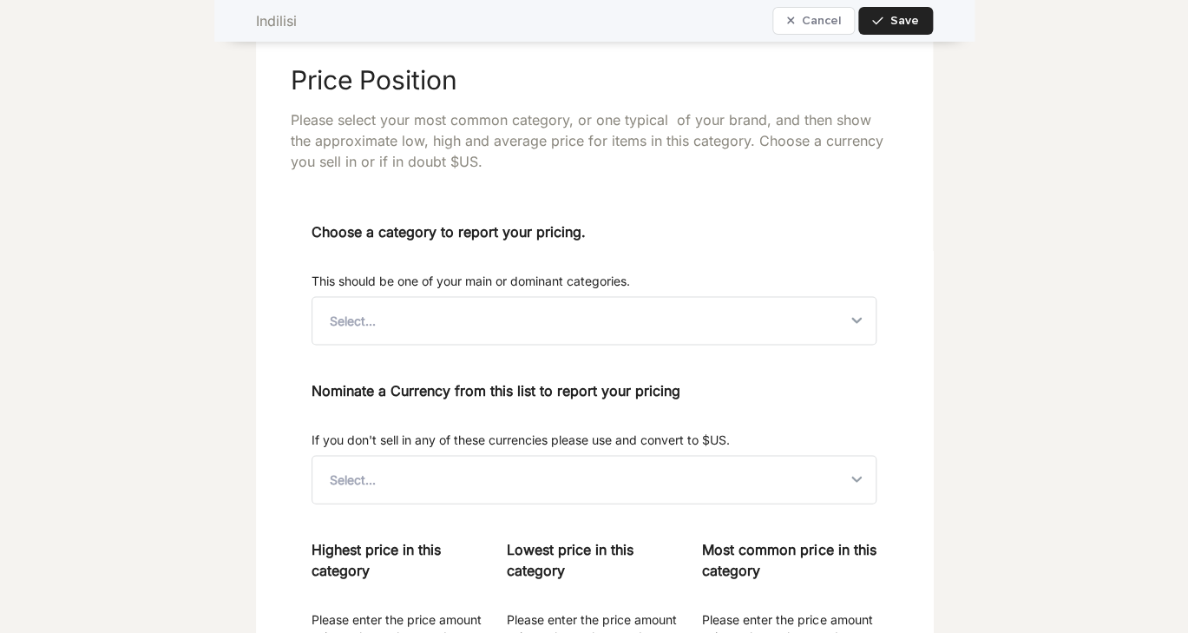
scroll to position [3375, 0]
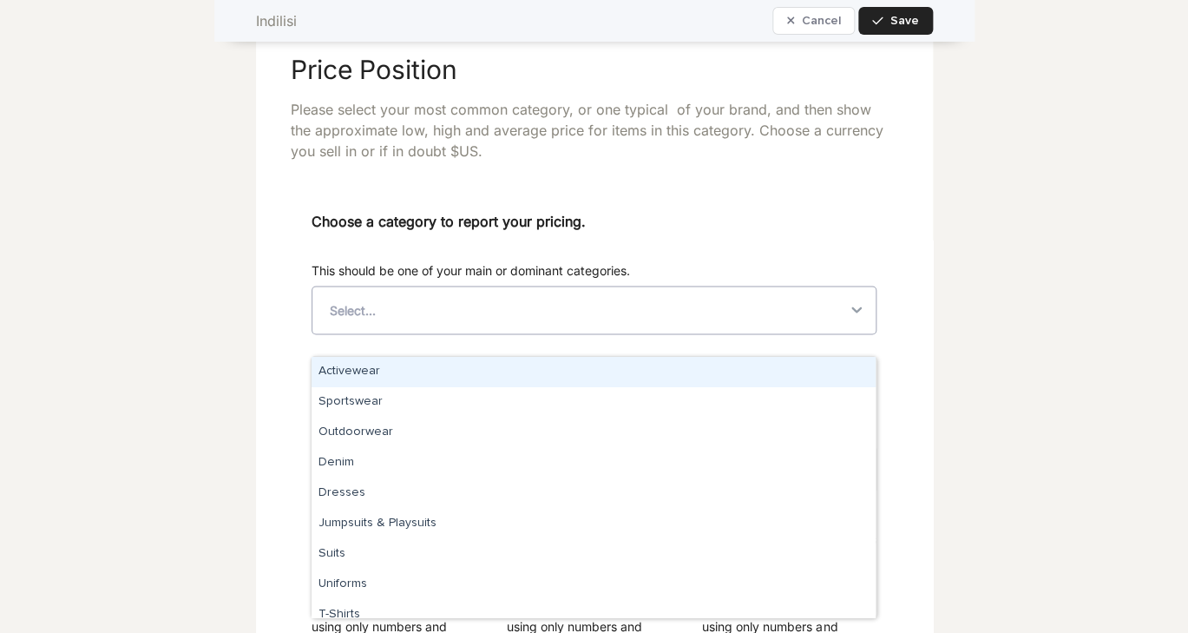
click at [491, 320] on div "Select..." at bounding box center [579, 309] width 534 height 47
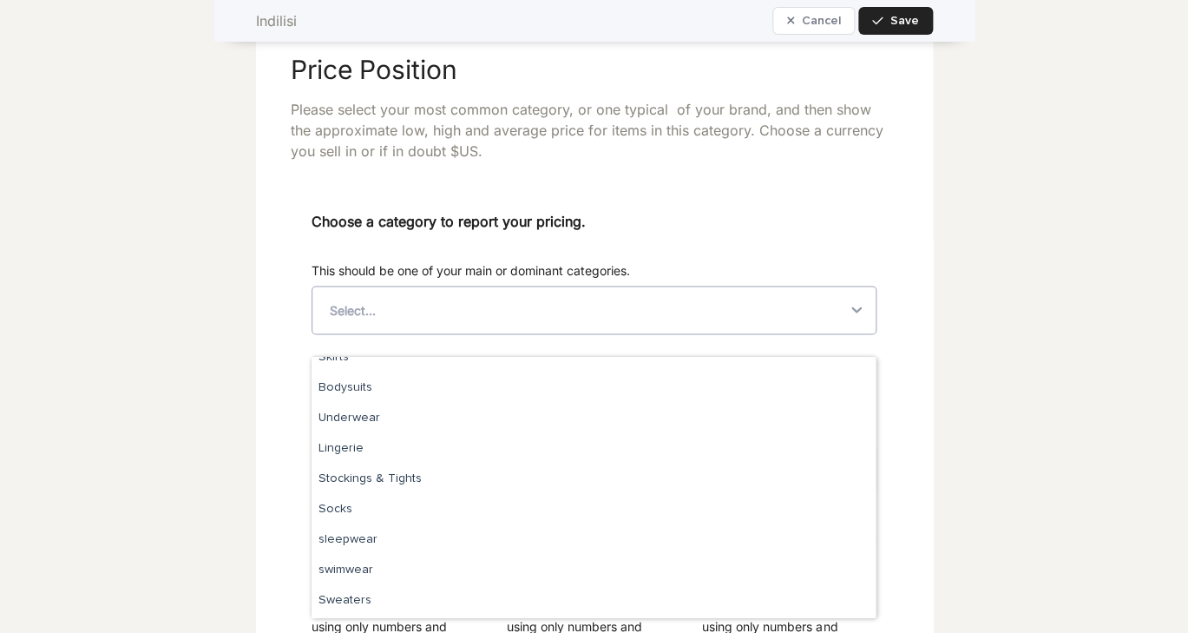
scroll to position [452, 0]
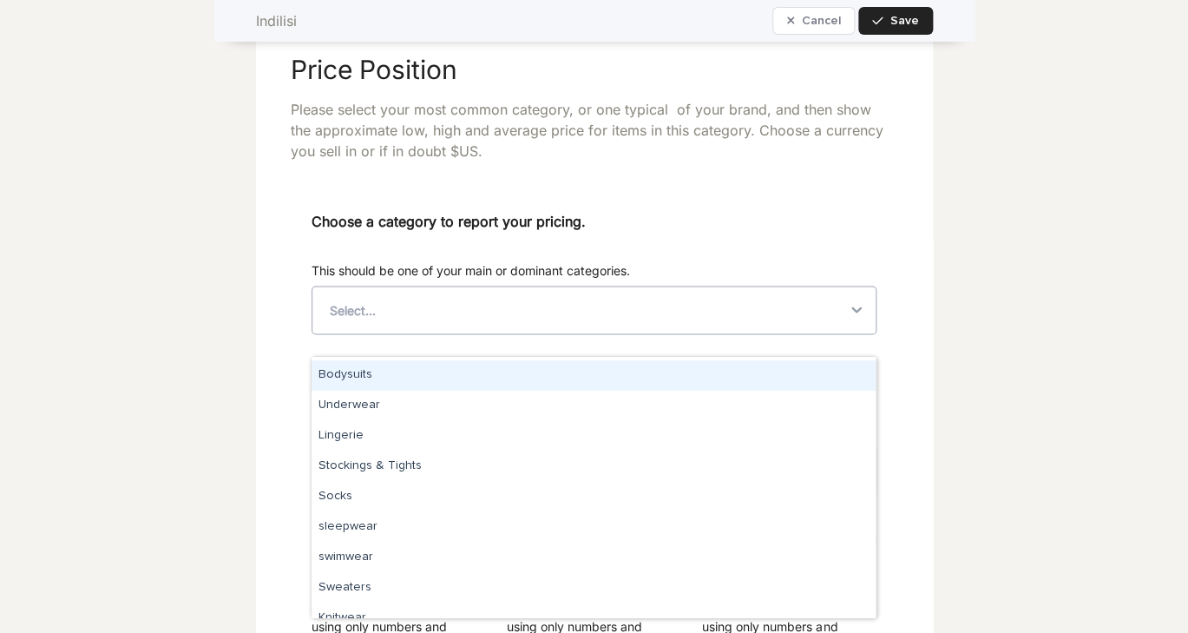
click at [529, 280] on div "Choose a category to report your pricing. This should be one of your main or do…" at bounding box center [595, 279] width 566 height 138
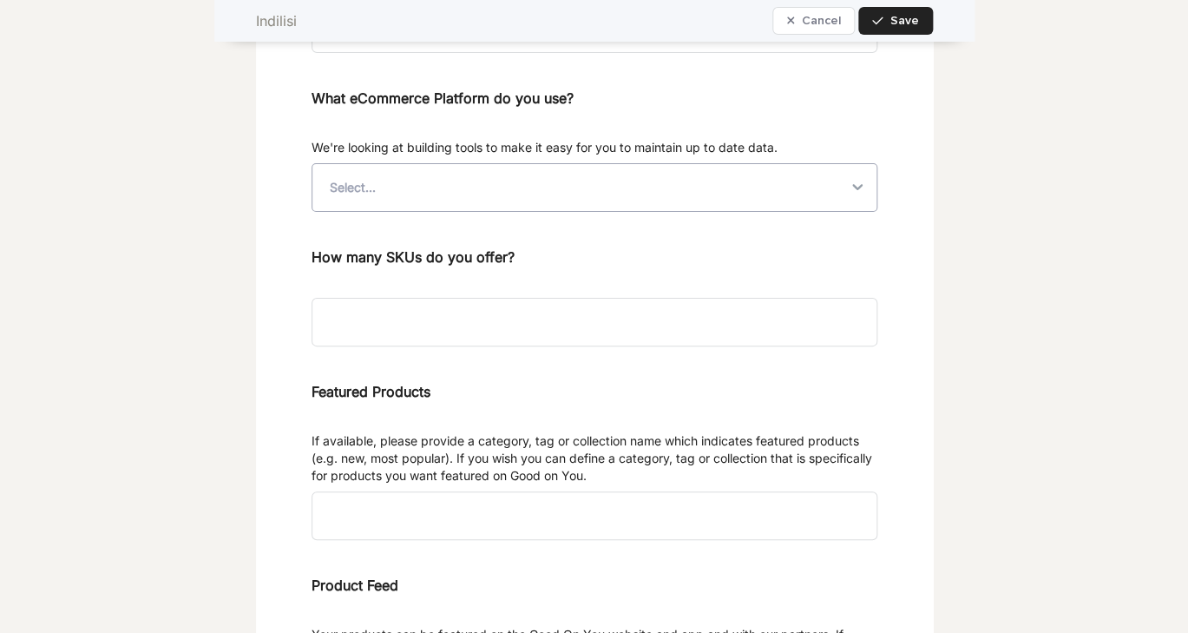
scroll to position [4721, 0]
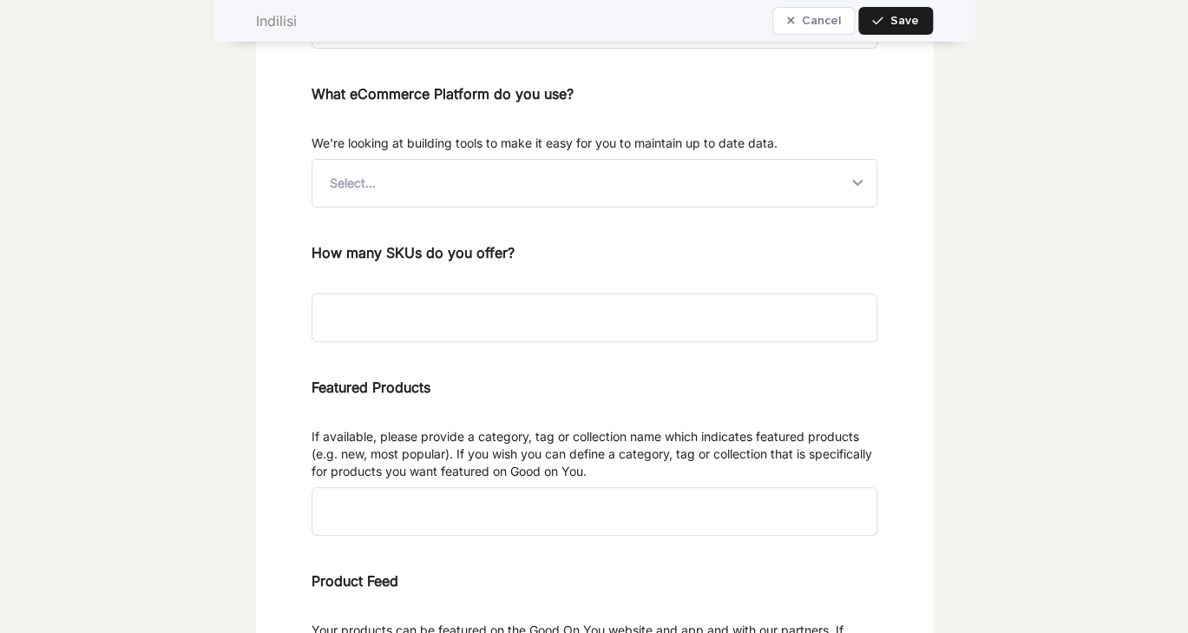
click at [897, 19] on span "Save" at bounding box center [905, 21] width 29 height 12
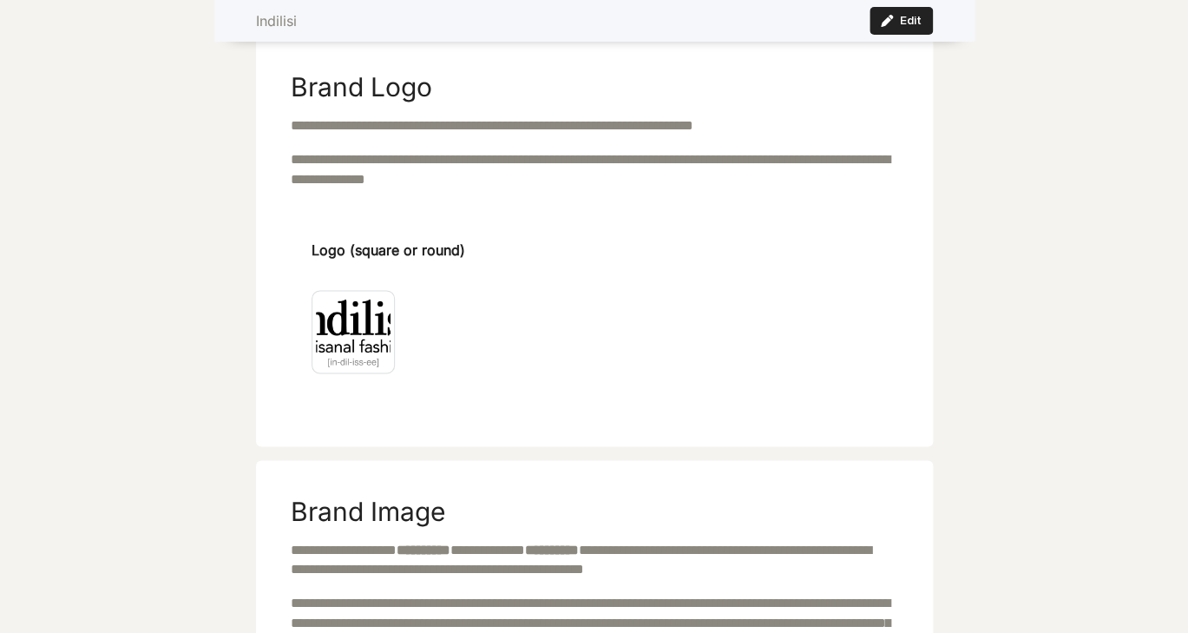
scroll to position [961, 0]
click at [351, 325] on img at bounding box center [353, 332] width 83 height 83
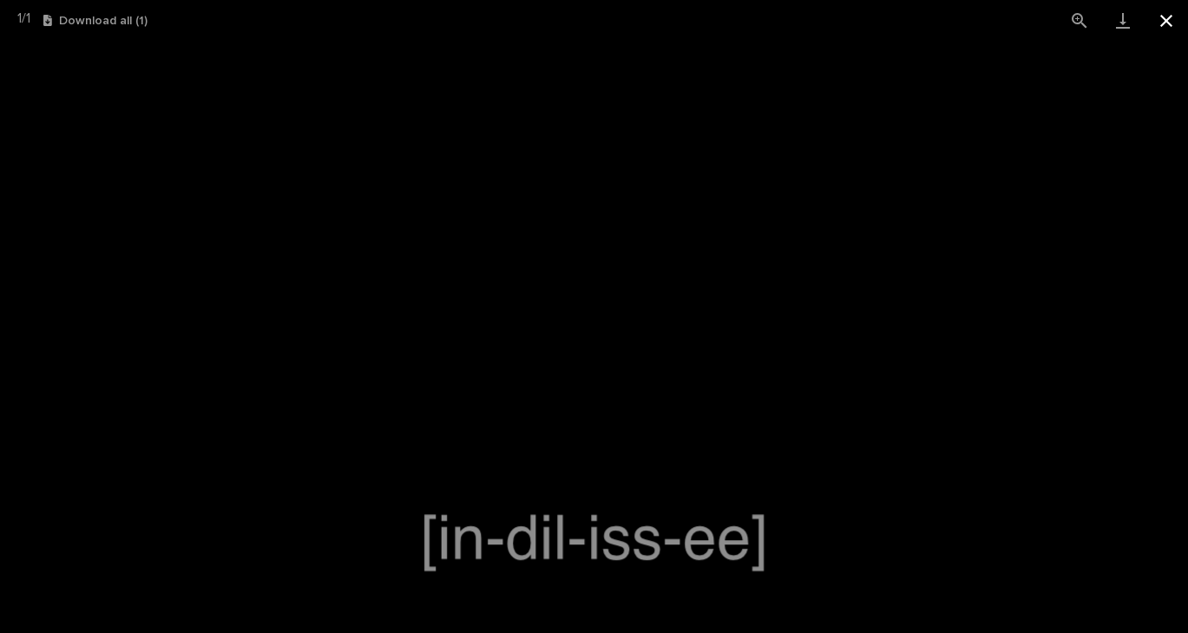
click at [1171, 17] on button "Close gallery" at bounding box center [1166, 20] width 43 height 41
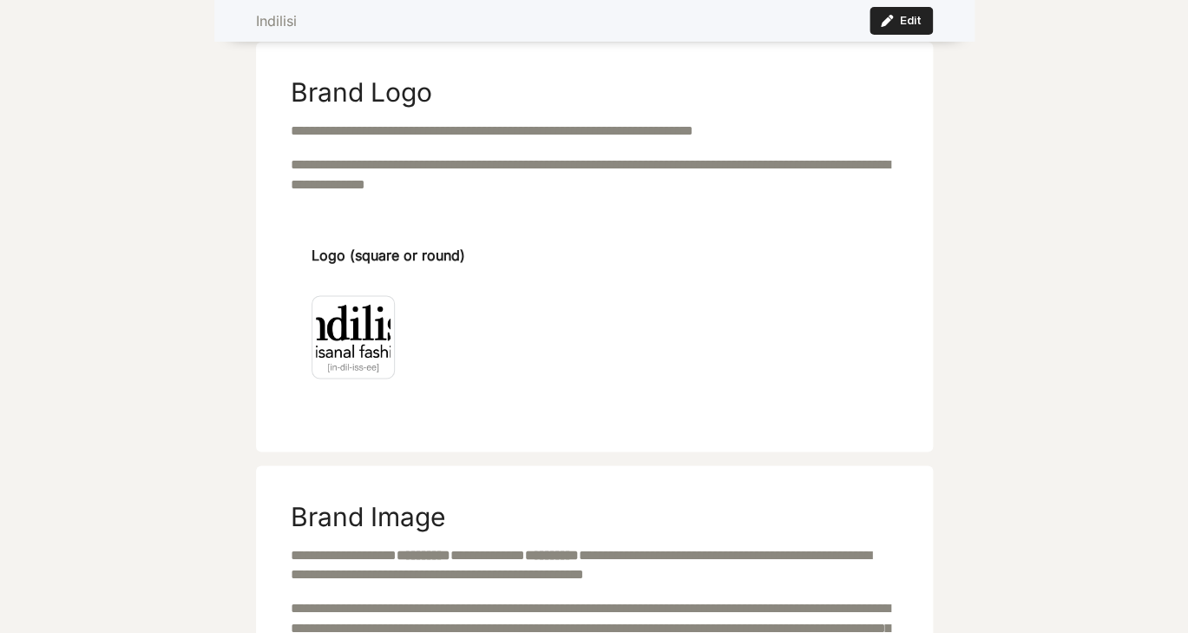
scroll to position [963, 0]
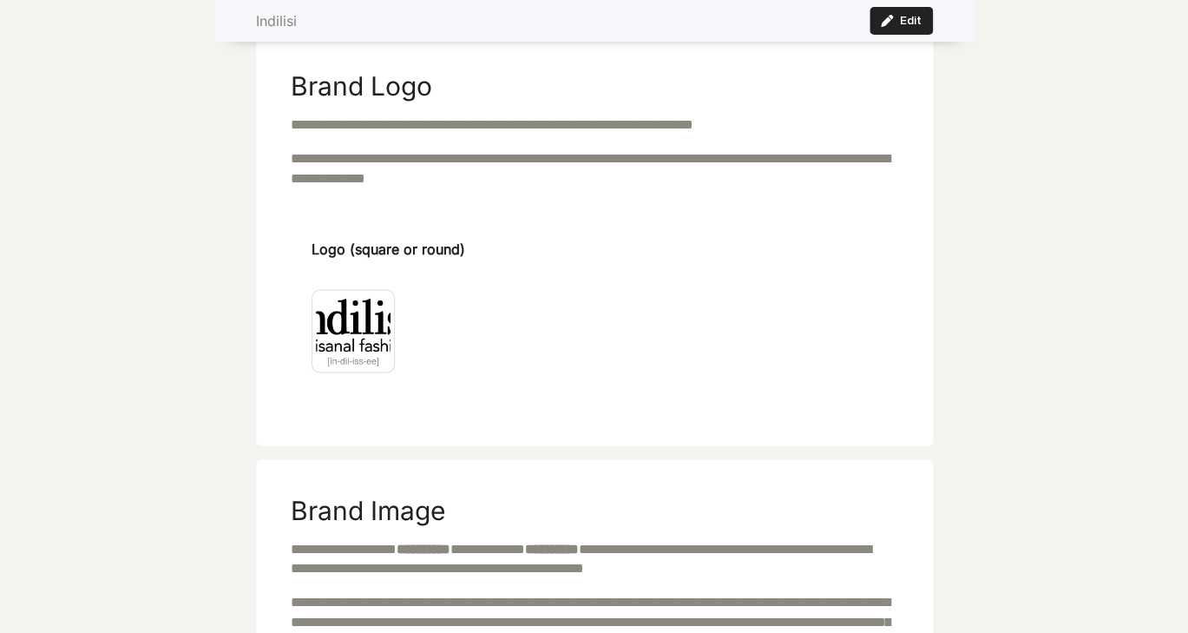
click at [368, 326] on img at bounding box center [353, 330] width 83 height 83
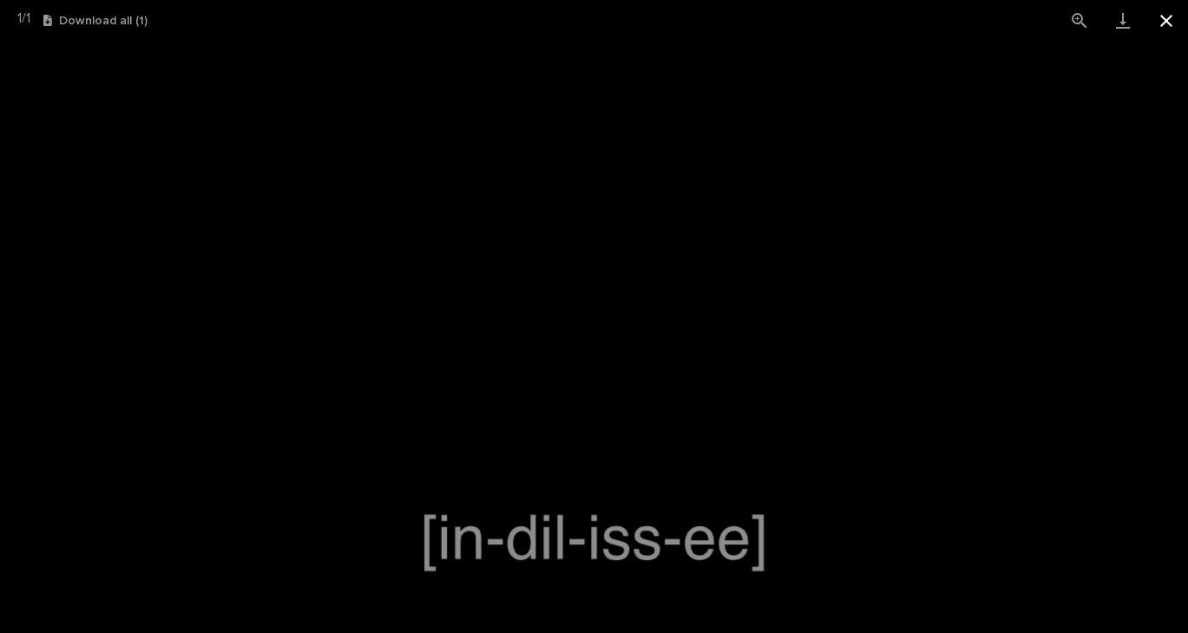
click at [1168, 10] on button "Close gallery" at bounding box center [1166, 20] width 43 height 41
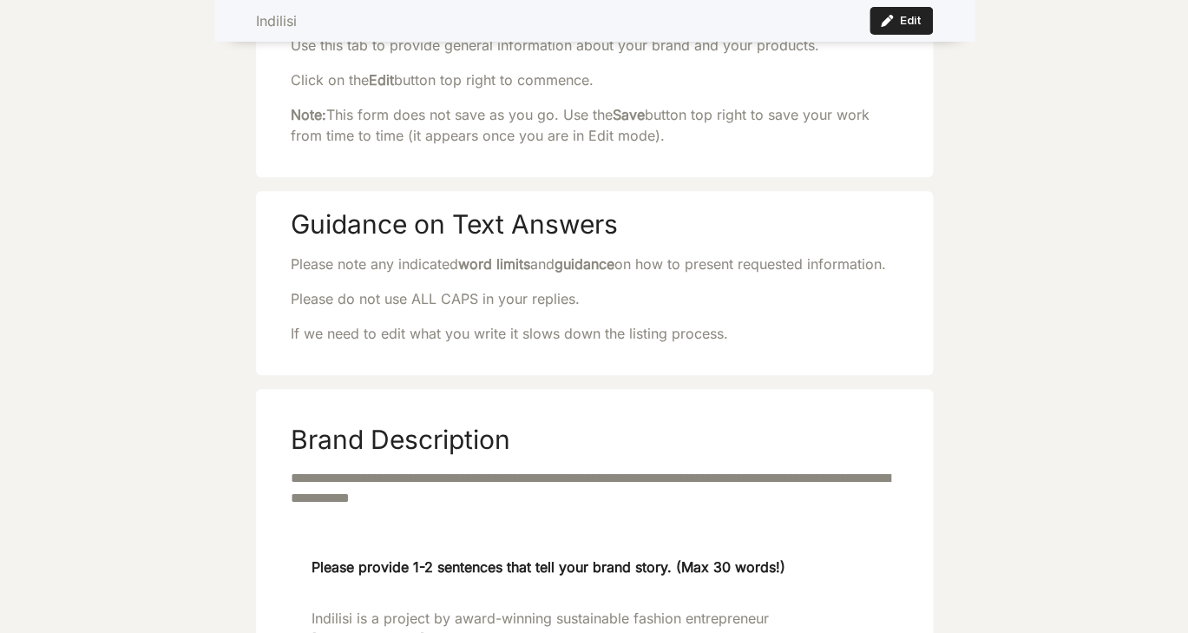
scroll to position [0, 0]
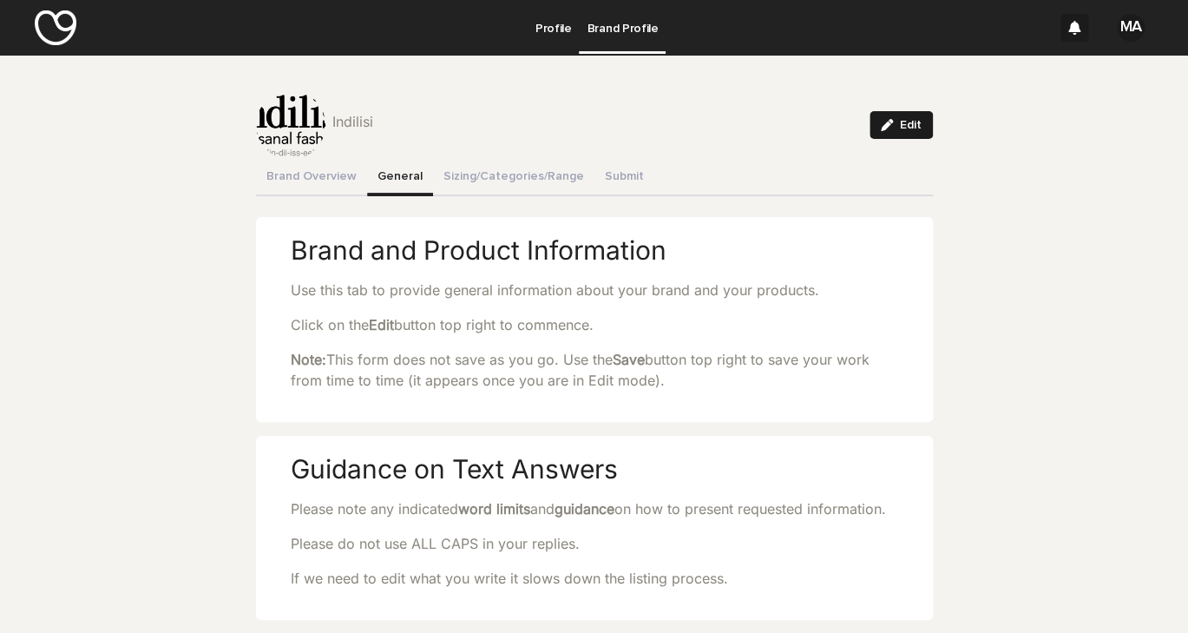
click at [891, 128] on icon "button" at bounding box center [887, 125] width 12 height 12
click at [295, 128] on div at bounding box center [290, 124] width 69 height 69
click at [308, 151] on button "button" at bounding box center [315, 149] width 21 height 21
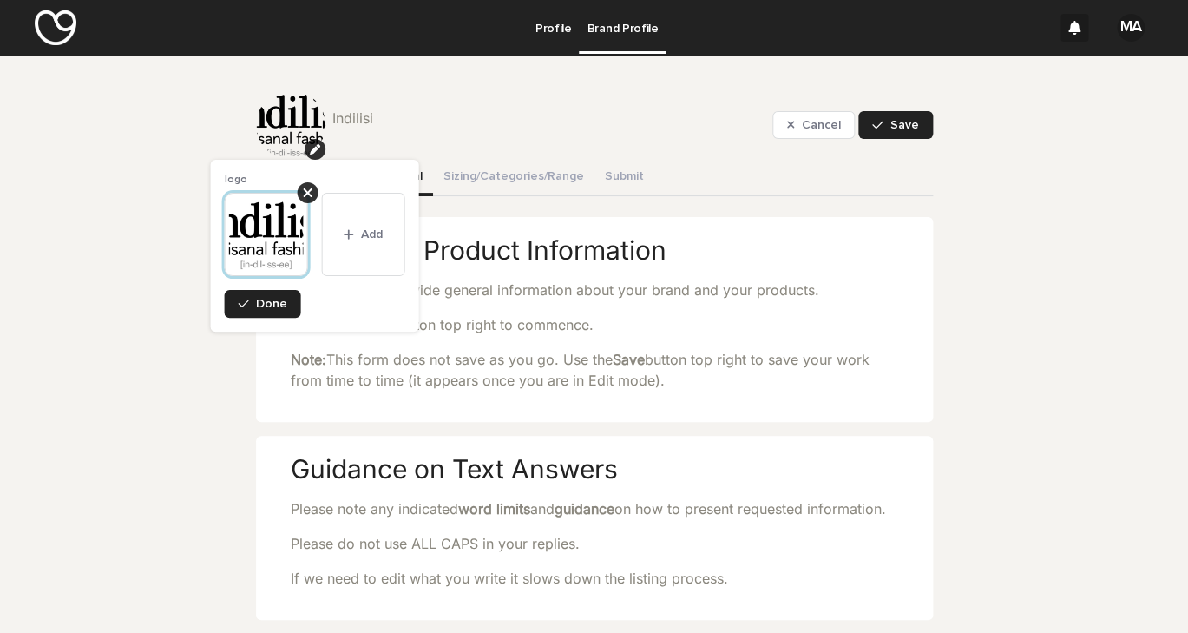
click at [281, 223] on img at bounding box center [266, 234] width 83 height 83
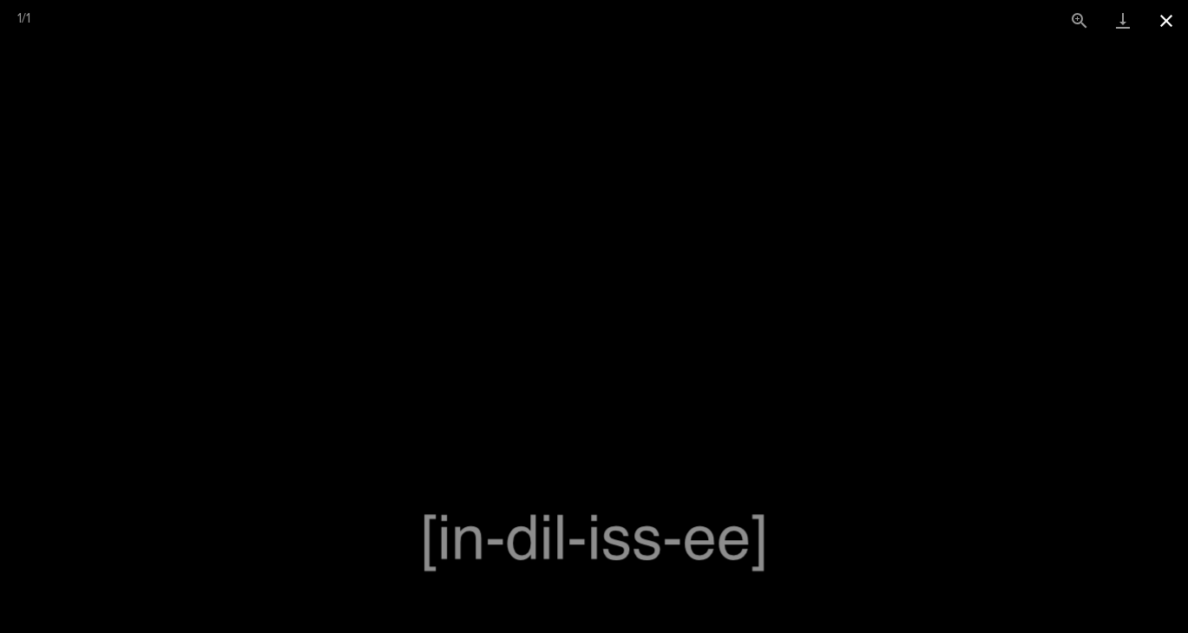
click at [1166, 18] on button "Close gallery" at bounding box center [1166, 20] width 43 height 41
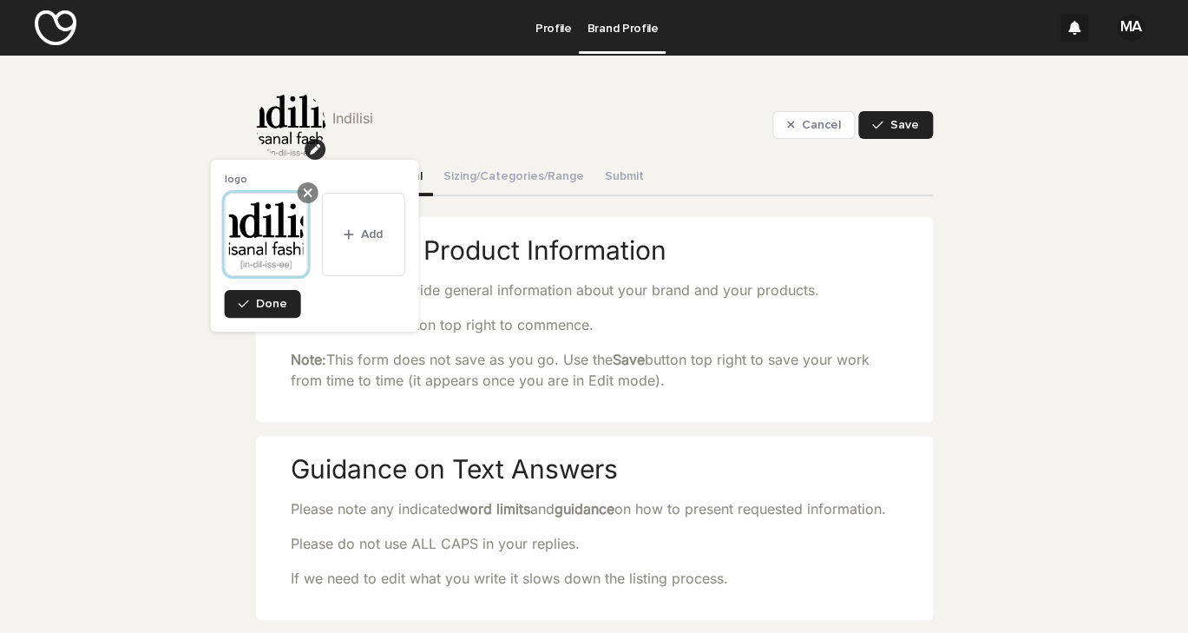
click at [302, 197] on div at bounding box center [308, 192] width 21 height 21
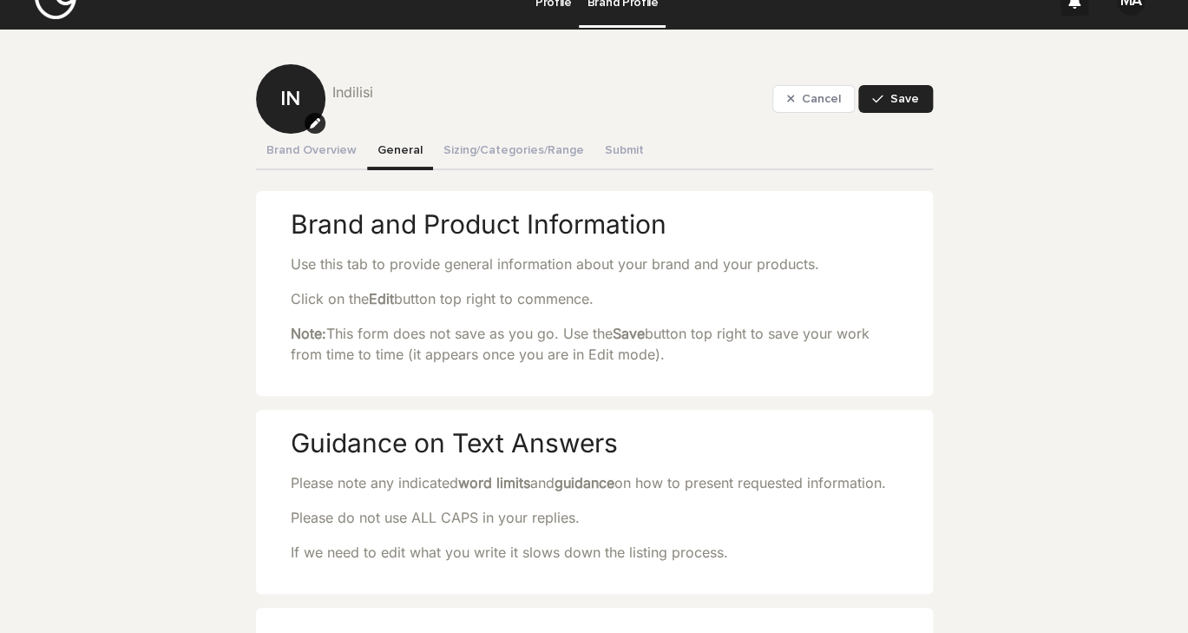
scroll to position [29, 0]
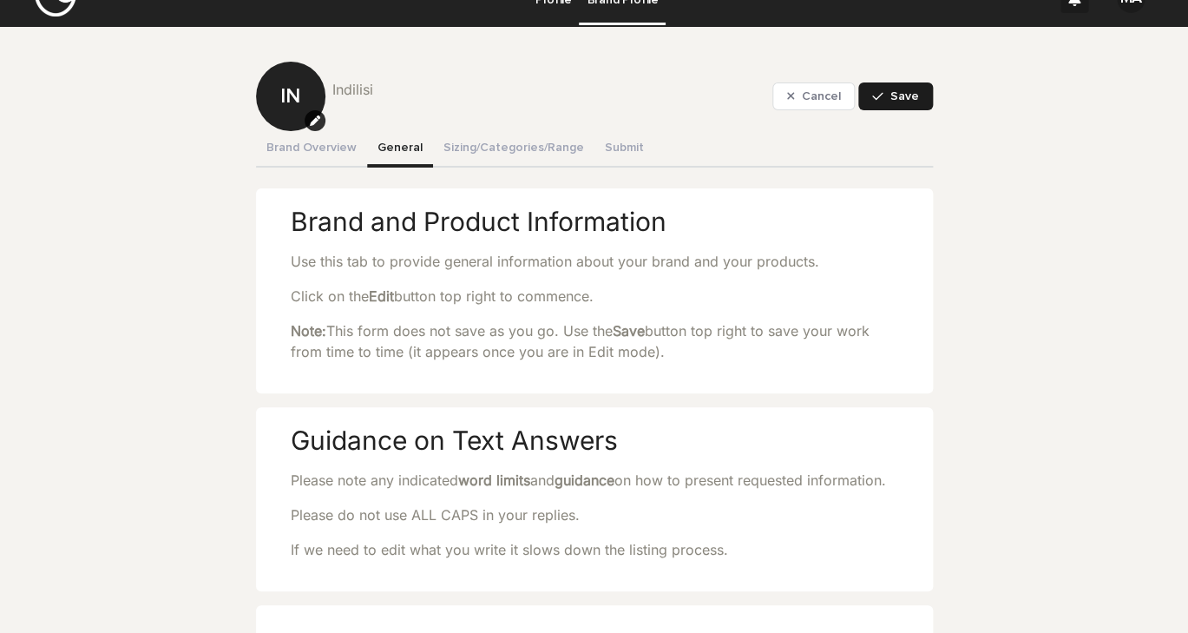
click at [909, 93] on span "Save" at bounding box center [905, 96] width 29 height 12
click at [528, 155] on button "Sizing/Categories/Range" at bounding box center [513, 149] width 161 height 36
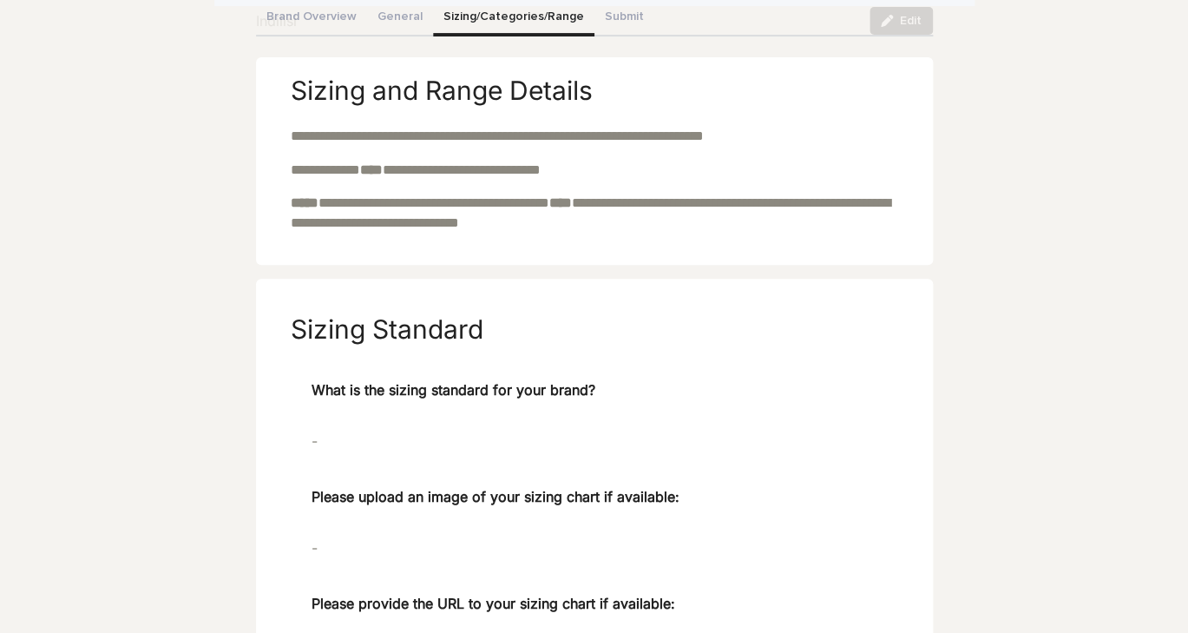
scroll to position [236, 0]
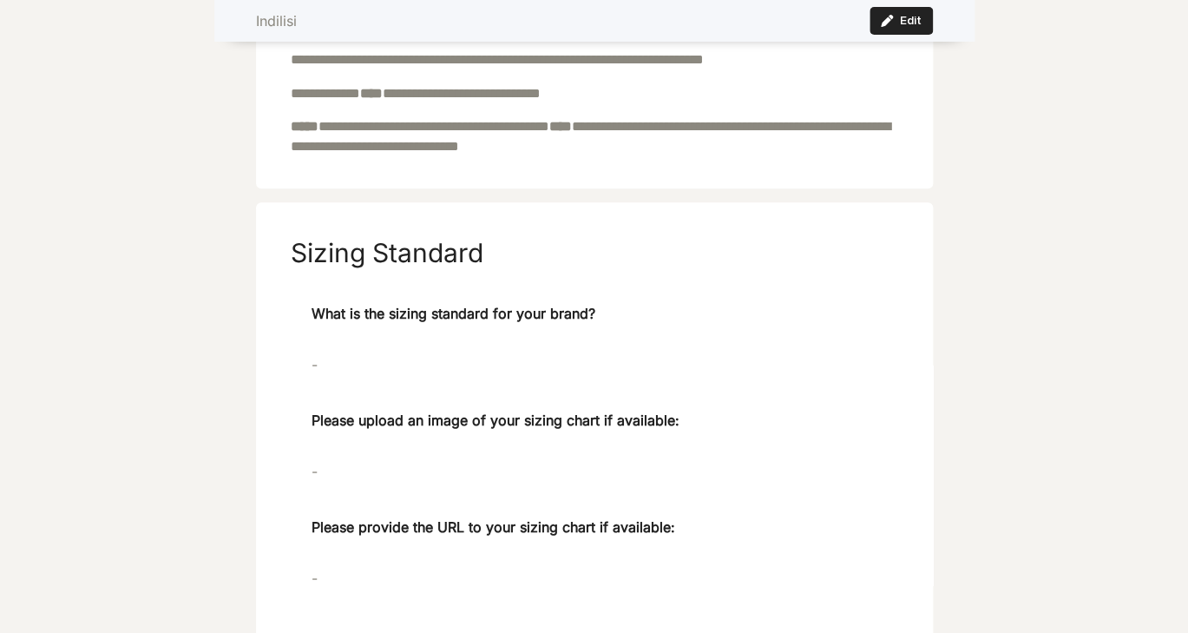
click at [431, 334] on span "What is the sizing standard for your brand?" at bounding box center [454, 325] width 284 height 44
click at [429, 313] on span "What is the sizing standard for your brand?" at bounding box center [454, 325] width 284 height 44
click at [568, 332] on span "What is the sizing standard for your brand?" at bounding box center [454, 325] width 284 height 44
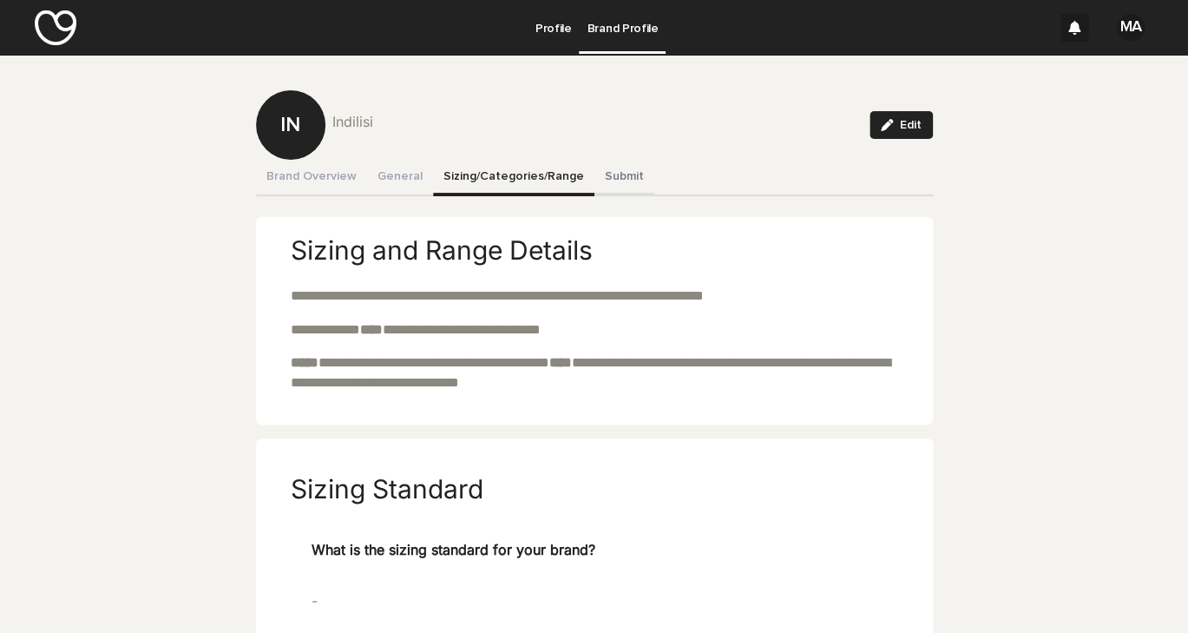
click at [608, 168] on button "Submit" at bounding box center [625, 178] width 60 height 36
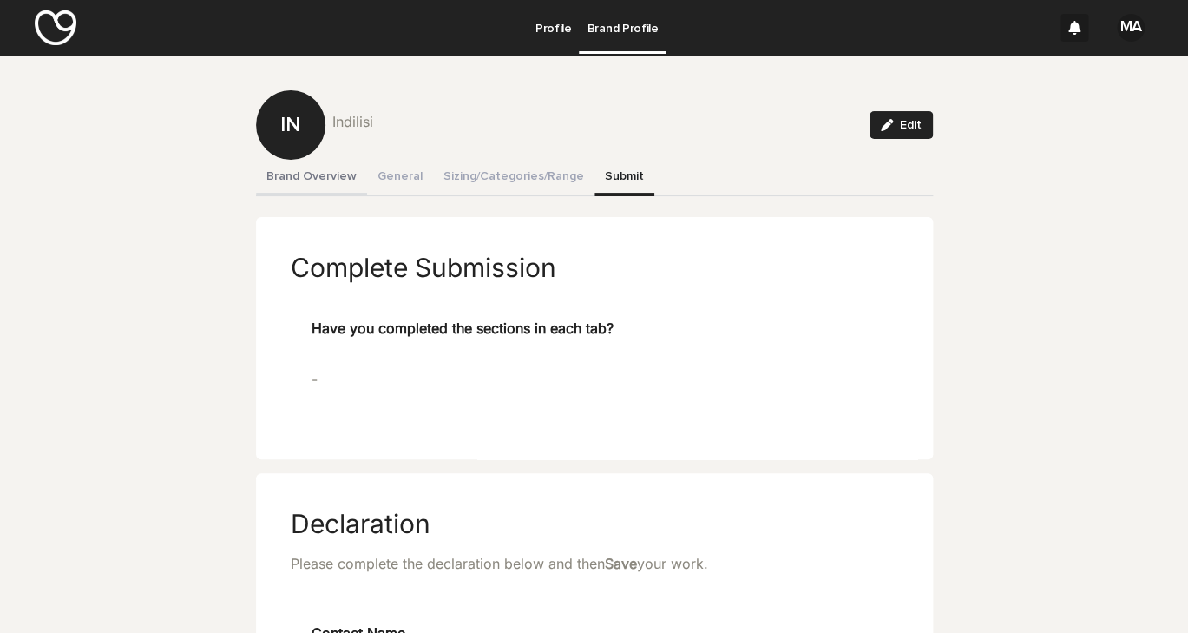
click at [344, 179] on button "Brand Overview" at bounding box center [311, 178] width 111 height 36
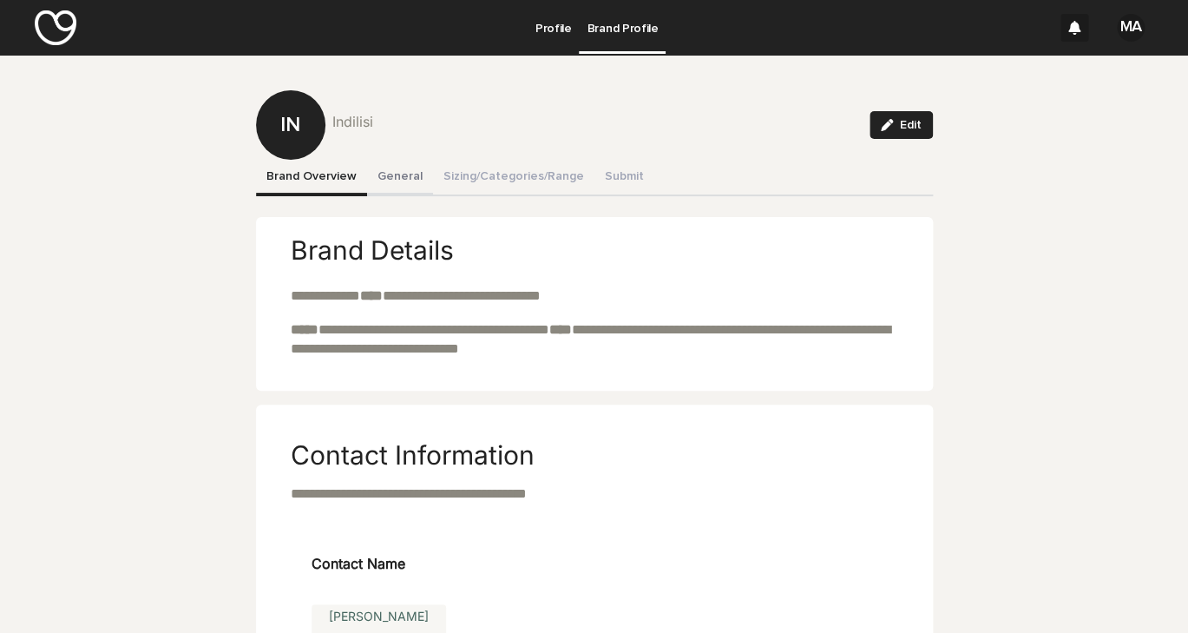
click at [408, 177] on button "General" at bounding box center [400, 178] width 66 height 36
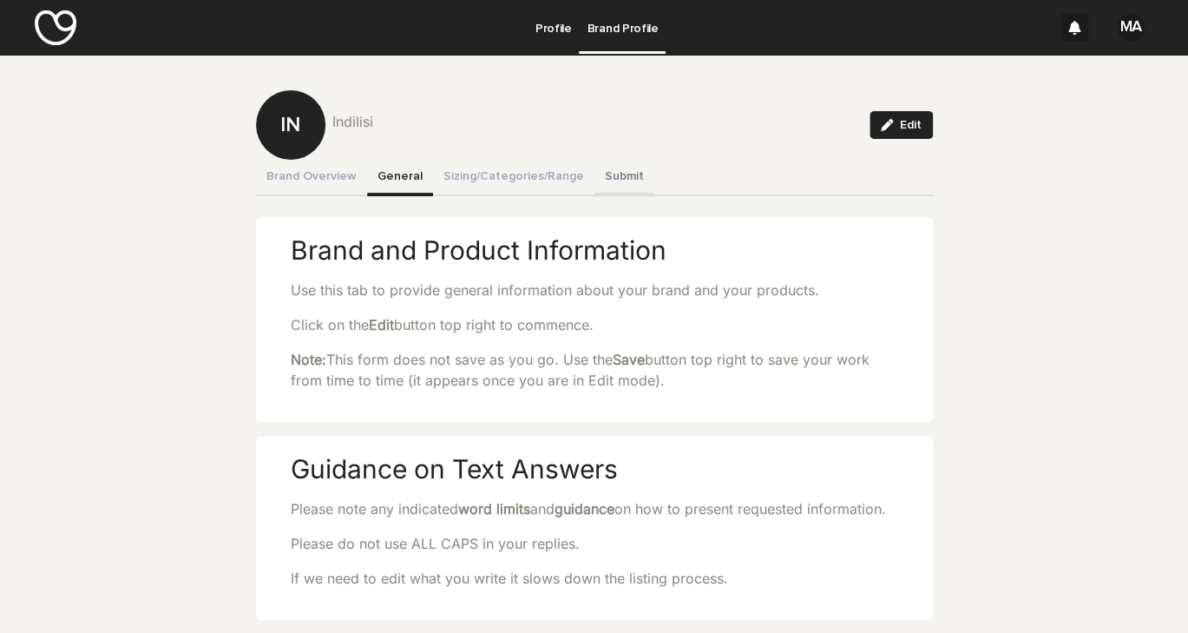
click at [616, 182] on button "Submit" at bounding box center [625, 178] width 60 height 36
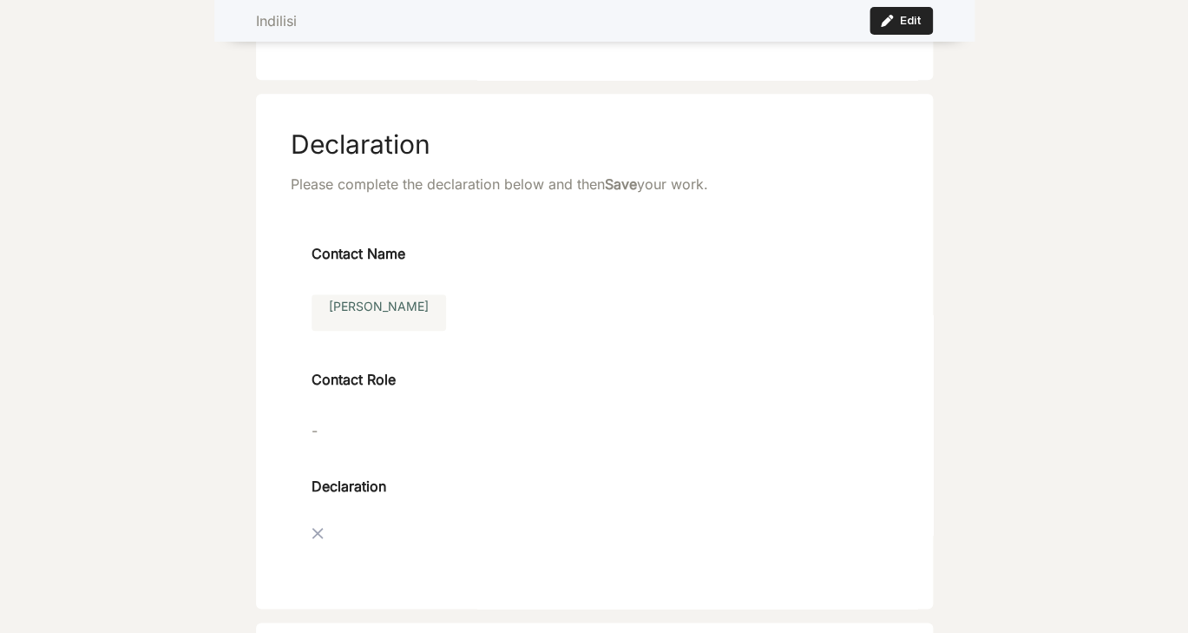
scroll to position [393, 0]
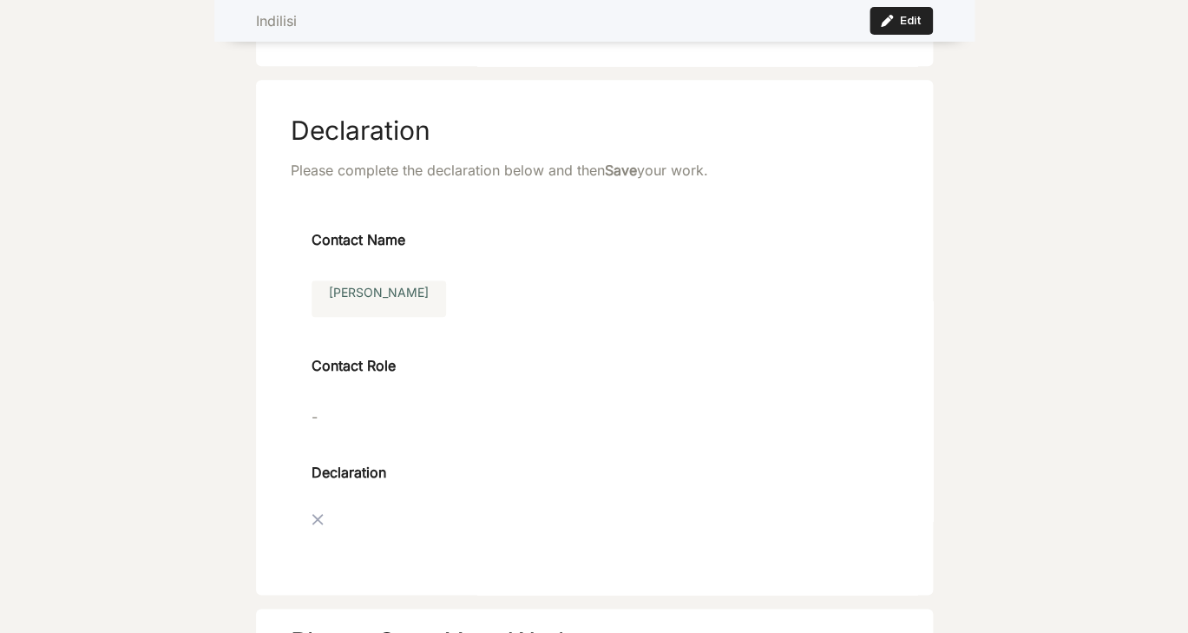
click at [413, 503] on p "Declaration" at bounding box center [595, 484] width 566 height 44
click at [366, 511] on div "Declaration" at bounding box center [595, 500] width 566 height 77
click at [345, 527] on div "Declaration" at bounding box center [595, 500] width 566 height 77
click at [365, 419] on p "-" at bounding box center [595, 416] width 566 height 21
click at [415, 277] on div "Contact Name [PERSON_NAME]" at bounding box center [595, 281] width 566 height 105
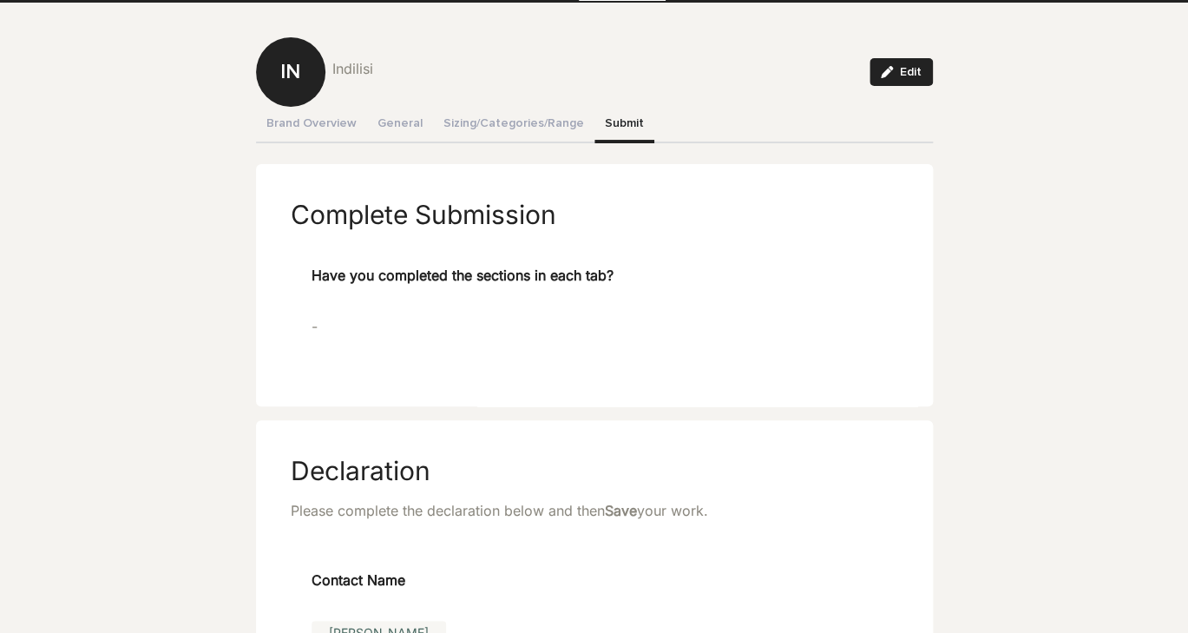
scroll to position [0, 0]
